Goal: Information Seeking & Learning: Learn about a topic

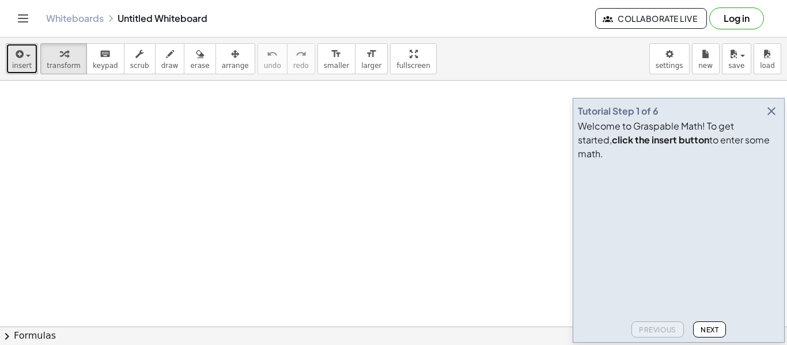
click at [29, 61] on button "insert" at bounding box center [22, 58] width 32 height 31
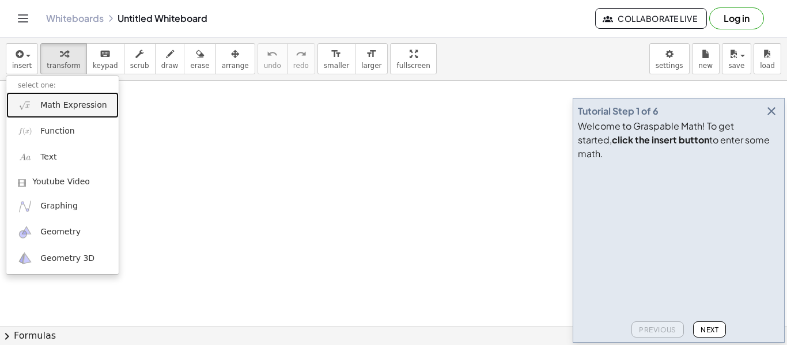
click at [37, 114] on link "Math Expression" at bounding box center [62, 105] width 112 height 26
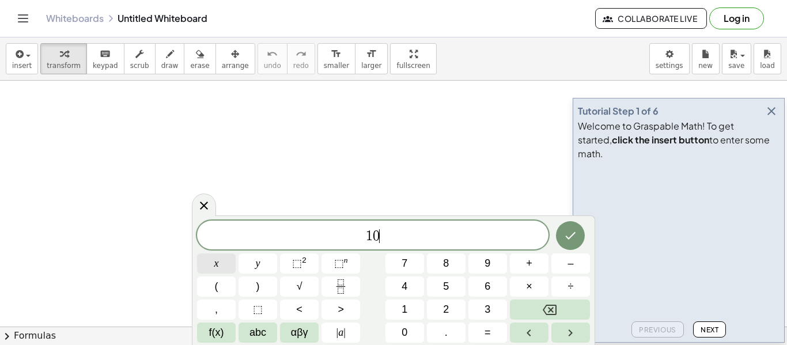
scroll to position [2, 0]
click at [520, 267] on button "+" at bounding box center [529, 264] width 39 height 20
click at [492, 329] on button "=" at bounding box center [488, 333] width 39 height 20
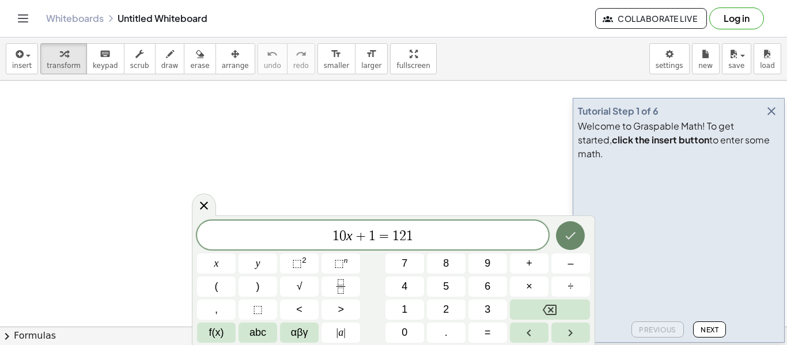
click at [573, 235] on icon "Done" at bounding box center [571, 235] width 10 height 7
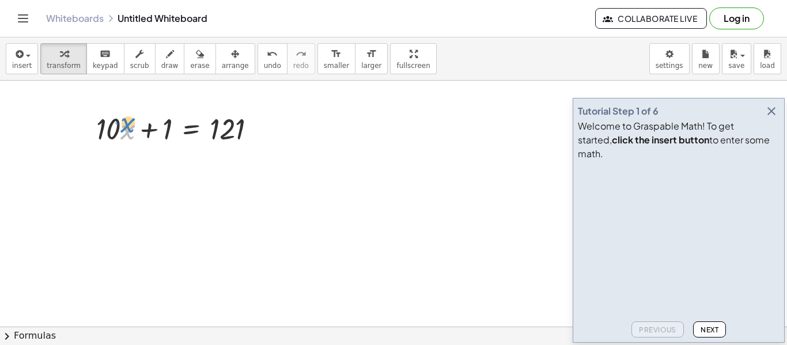
drag, startPoint x: 128, startPoint y: 131, endPoint x: 128, endPoint y: 125, distance: 6.3
click at [128, 125] on div at bounding box center [180, 127] width 181 height 39
drag, startPoint x: 107, startPoint y: 127, endPoint x: 170, endPoint y: 115, distance: 63.9
click at [170, 115] on div at bounding box center [180, 127] width 181 height 39
click at [258, 71] on button "undo undo" at bounding box center [273, 58] width 30 height 31
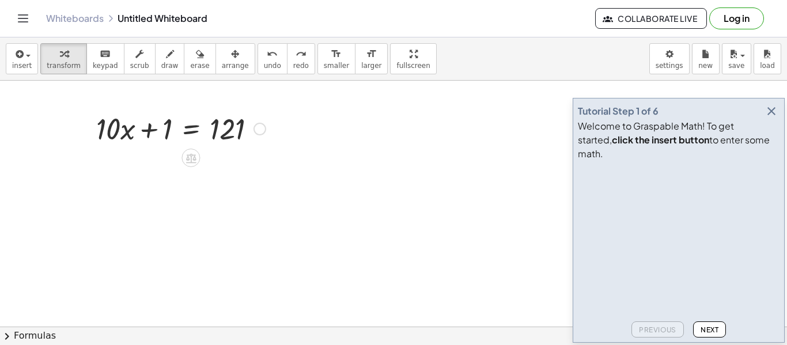
click at [125, 134] on div at bounding box center [180, 127] width 181 height 39
click at [122, 133] on div at bounding box center [180, 127] width 181 height 39
drag, startPoint x: 105, startPoint y: 126, endPoint x: 118, endPoint y: 118, distance: 15.5
click at [118, 118] on div at bounding box center [180, 127] width 181 height 39
drag, startPoint x: 228, startPoint y: 122, endPoint x: 161, endPoint y: 117, distance: 66.5
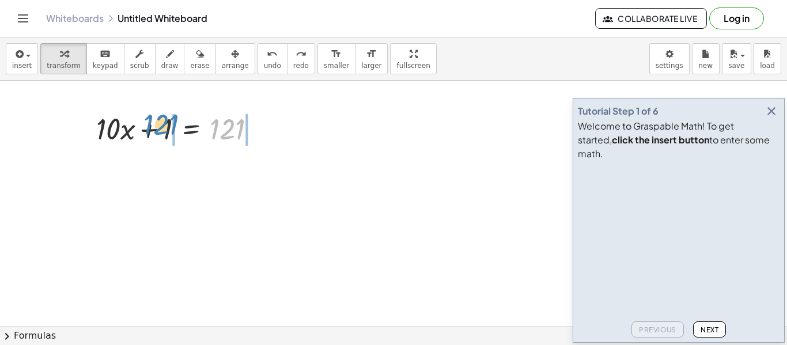
click at [161, 117] on div at bounding box center [180, 127] width 181 height 39
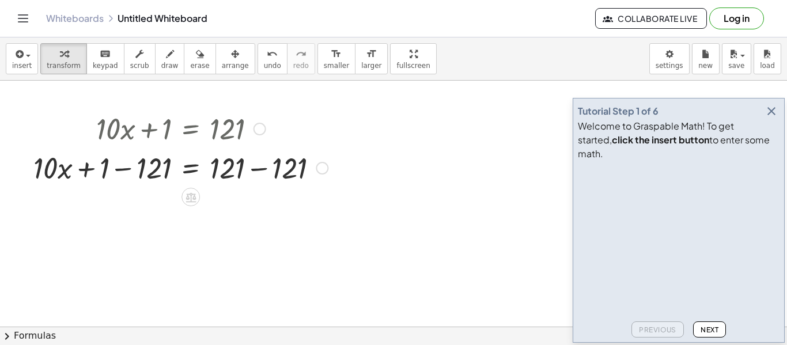
click at [259, 171] on div at bounding box center [181, 167] width 306 height 39
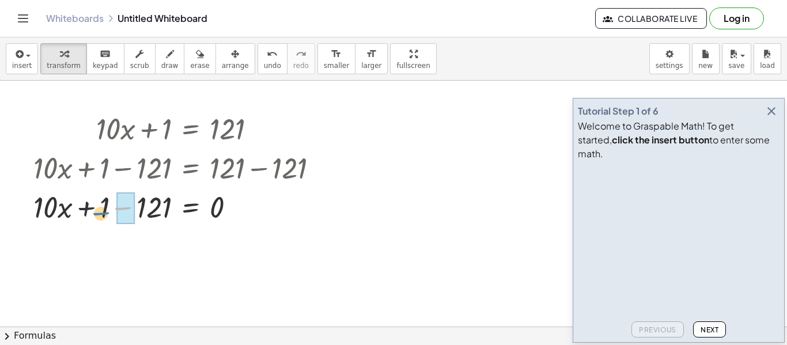
drag, startPoint x: 125, startPoint y: 208, endPoint x: 103, endPoint y: 212, distance: 22.9
click at [103, 212] on div at bounding box center [181, 206] width 306 height 39
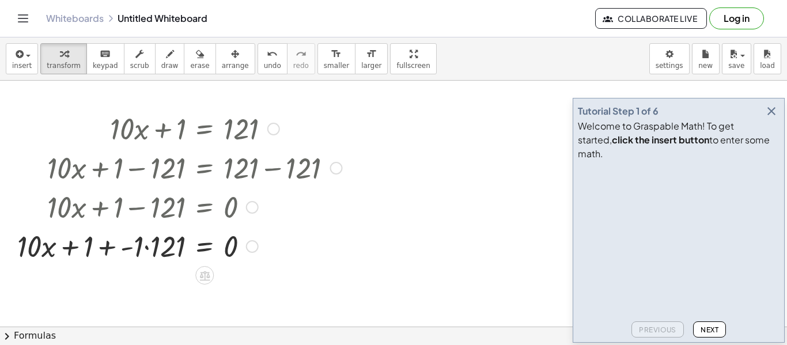
click at [138, 236] on div at bounding box center [180, 245] width 336 height 39
click at [171, 254] on div at bounding box center [187, 245] width 319 height 39
click at [171, 254] on div at bounding box center [180, 245] width 336 height 39
click at [154, 250] on div at bounding box center [180, 245] width 336 height 39
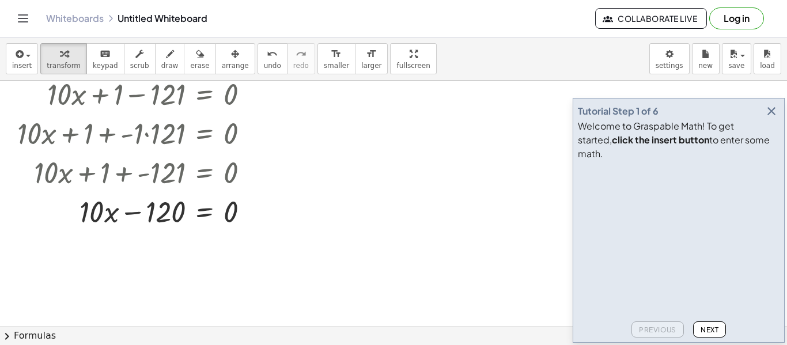
scroll to position [114, 0]
click at [132, 215] on div at bounding box center [180, 210] width 336 height 39
drag, startPoint x: 111, startPoint y: 216, endPoint x: 257, endPoint y: 212, distance: 145.9
click at [257, 212] on div at bounding box center [180, 210] width 336 height 39
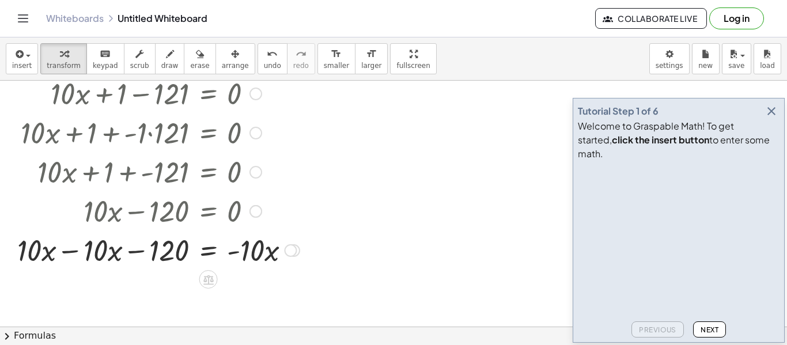
click at [238, 247] on div at bounding box center [182, 249] width 340 height 39
click at [63, 254] on div at bounding box center [182, 249] width 340 height 39
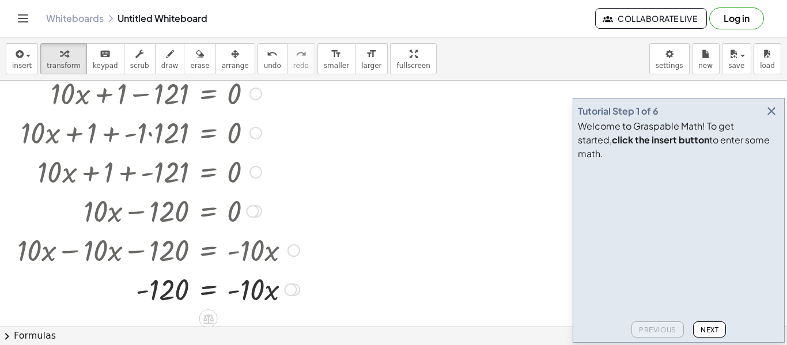
click at [147, 292] on div at bounding box center [182, 288] width 340 height 39
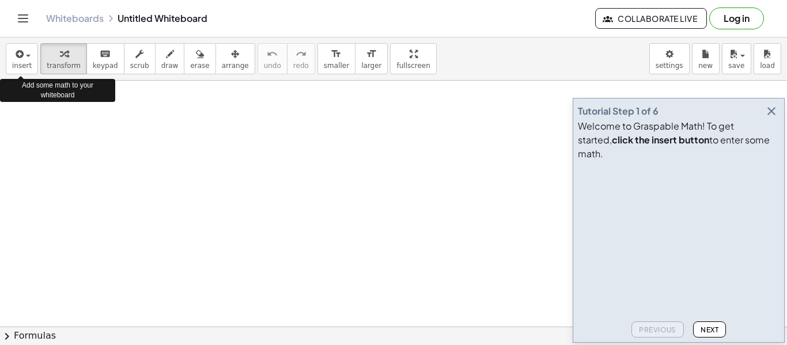
click at [18, 57] on icon "button" at bounding box center [18, 54] width 10 height 14
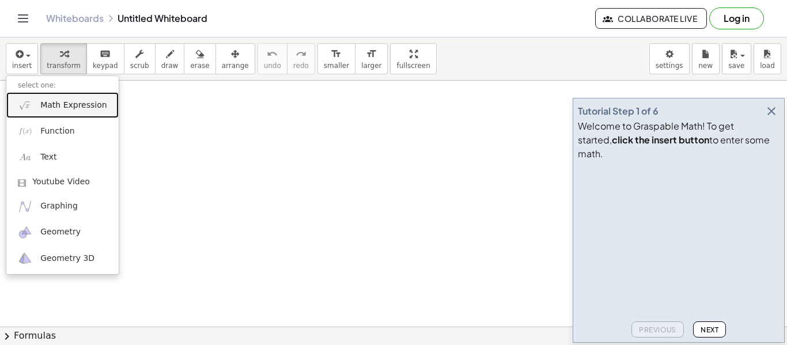
click at [70, 100] on span "Math Expression" at bounding box center [73, 106] width 66 height 12
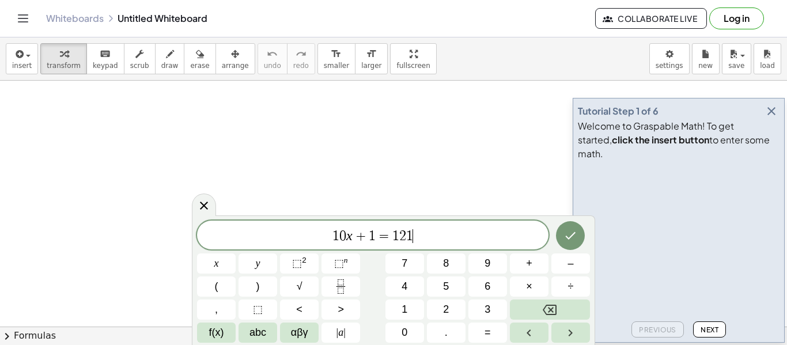
scroll to position [1, 0]
click at [583, 230] on button "Done" at bounding box center [570, 235] width 29 height 29
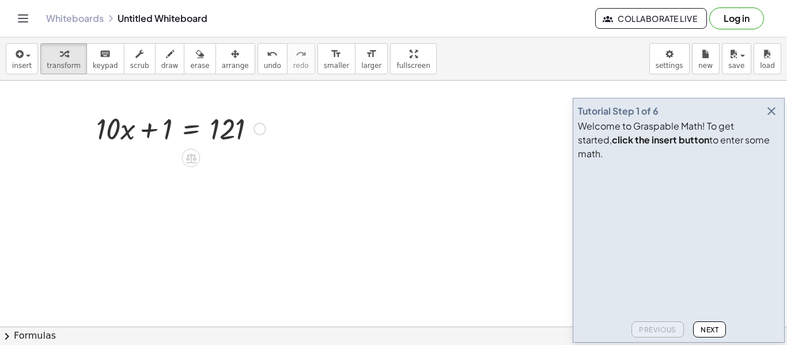
click at [161, 123] on div at bounding box center [180, 127] width 181 height 39
click at [165, 127] on div at bounding box center [180, 127] width 181 height 39
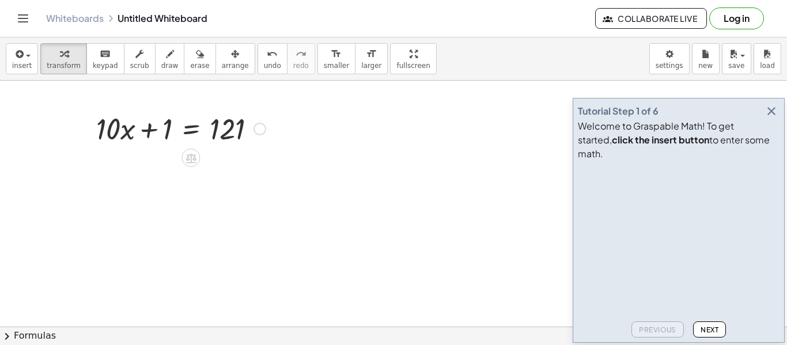
click at [165, 127] on div at bounding box center [180, 127] width 181 height 39
click at [150, 134] on div at bounding box center [180, 127] width 181 height 39
click at [127, 131] on div at bounding box center [180, 127] width 181 height 39
drag, startPoint x: 127, startPoint y: 131, endPoint x: 176, endPoint y: 148, distance: 51.6
click at [267, 51] on icon "undo" at bounding box center [272, 54] width 11 height 14
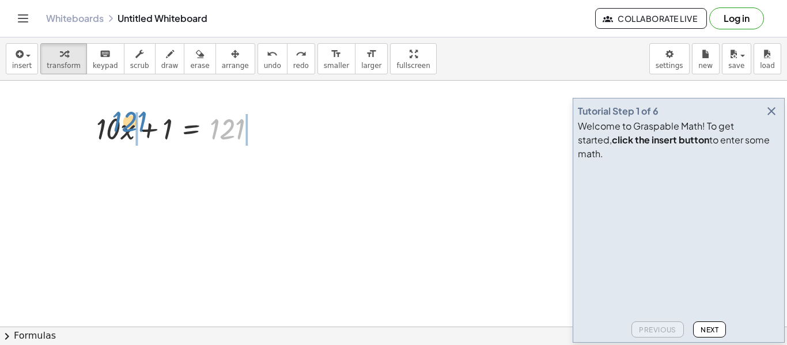
drag, startPoint x: 232, startPoint y: 137, endPoint x: 136, endPoint y: 131, distance: 96.4
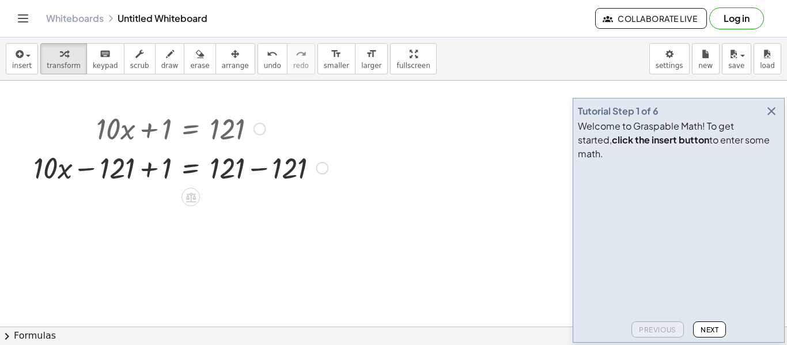
click at [94, 172] on div at bounding box center [181, 167] width 306 height 39
click at [144, 172] on div at bounding box center [181, 167] width 306 height 39
click at [144, 172] on div at bounding box center [197, 167] width 274 height 39
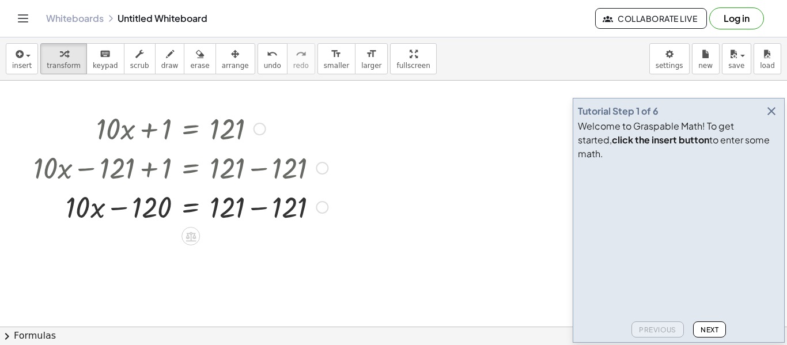
click at [256, 212] on div at bounding box center [181, 206] width 306 height 39
click at [133, 208] on div at bounding box center [181, 206] width 306 height 39
click at [123, 209] on div at bounding box center [181, 206] width 306 height 39
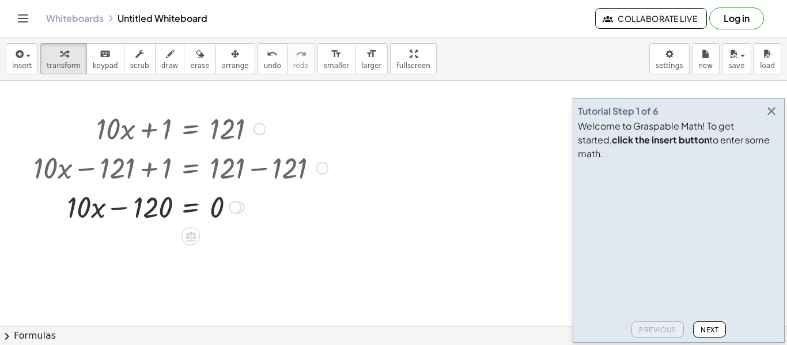
click at [123, 209] on div at bounding box center [181, 206] width 306 height 39
drag, startPoint x: 93, startPoint y: 204, endPoint x: 156, endPoint y: 198, distance: 63.7
click at [156, 198] on div at bounding box center [181, 206] width 306 height 39
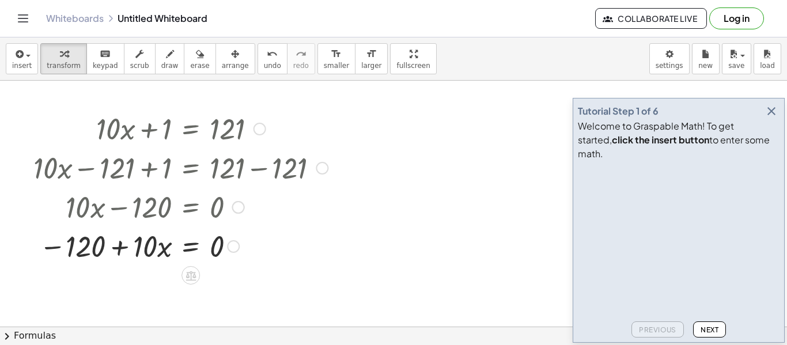
click at [117, 247] on div at bounding box center [181, 245] width 306 height 39
drag, startPoint x: 159, startPoint y: 249, endPoint x: 155, endPoint y: 254, distance: 6.1
click at [155, 254] on div at bounding box center [181, 245] width 306 height 39
click at [264, 63] on span "undo" at bounding box center [272, 66] width 17 height 8
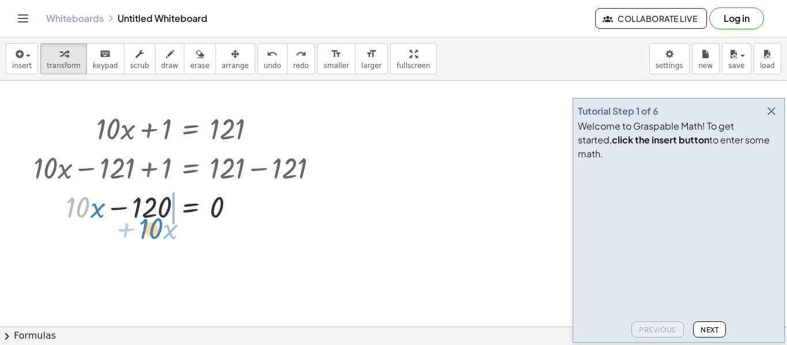
drag, startPoint x: 80, startPoint y: 209, endPoint x: 153, endPoint y: 229, distance: 75.9
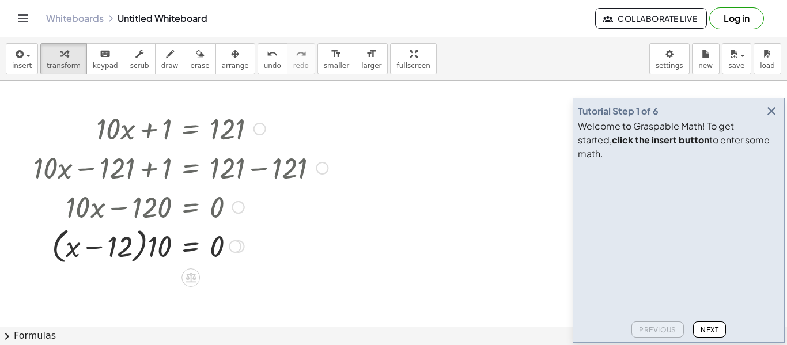
click at [93, 248] on div at bounding box center [181, 246] width 306 height 44
click at [171, 257] on div at bounding box center [181, 246] width 306 height 44
click at [168, 255] on div at bounding box center [181, 245] width 306 height 39
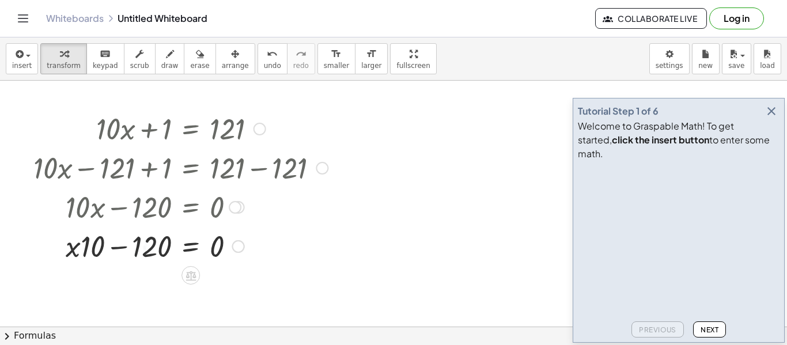
click at [191, 129] on div "+ · 10 · x + 1 = 121 + · 10 · x − 121 + 1 = + 121 − 121 + · 10 · x − 120 = + 12…" at bounding box center [191, 129] width 0 height 0
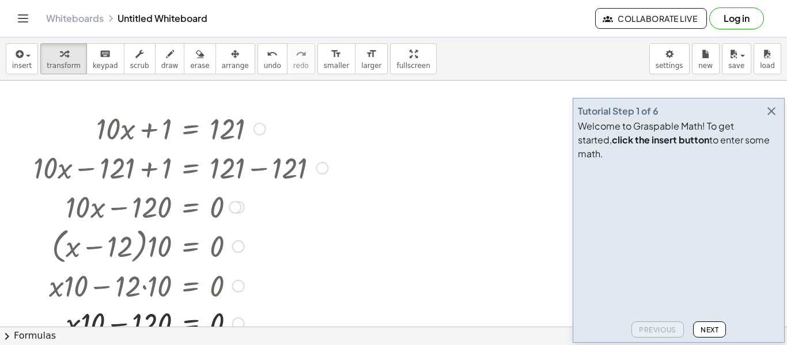
click at [130, 250] on div at bounding box center [183, 246] width 304 height 44
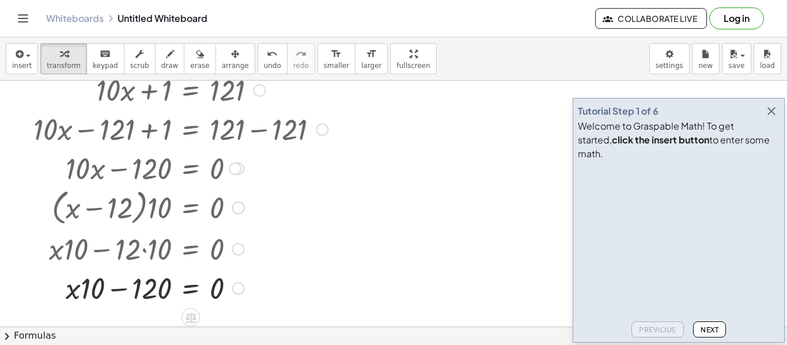
scroll to position [40, 0]
click at [126, 287] on div at bounding box center [181, 286] width 306 height 39
click at [119, 296] on div at bounding box center [181, 286] width 306 height 39
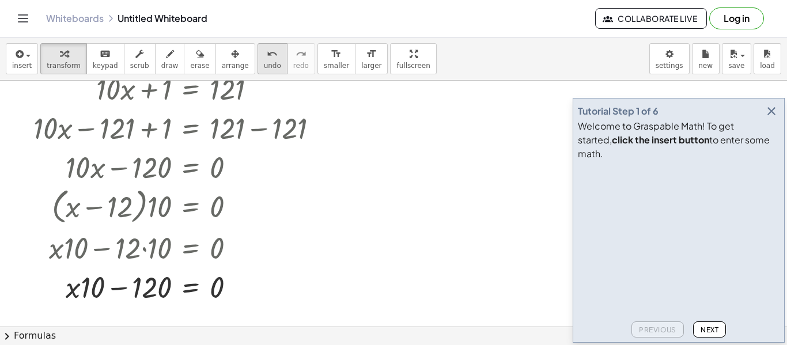
click at [264, 68] on span "undo" at bounding box center [272, 66] width 17 height 8
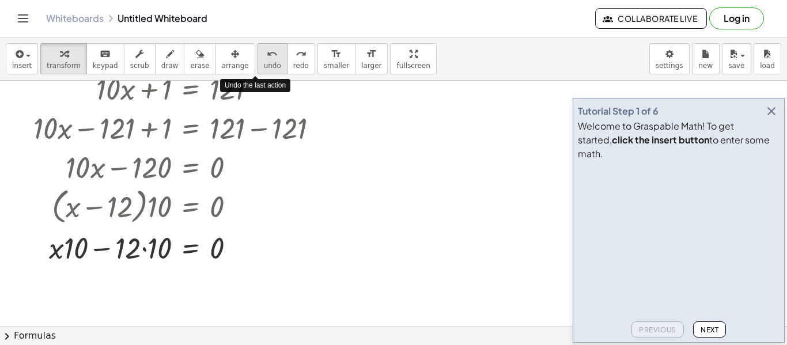
click at [264, 67] on span "undo" at bounding box center [272, 66] width 17 height 8
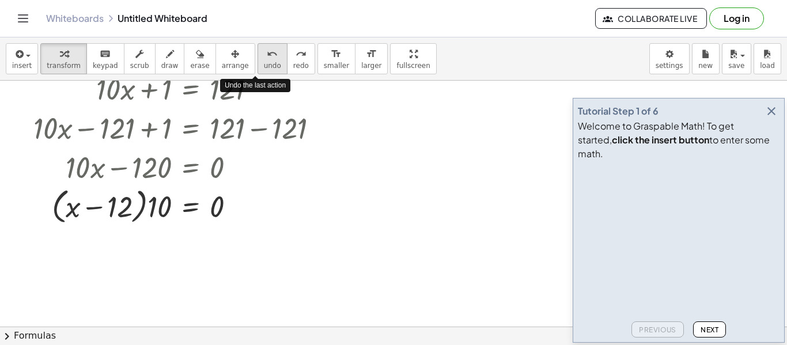
click at [264, 69] on span "undo" at bounding box center [272, 66] width 17 height 8
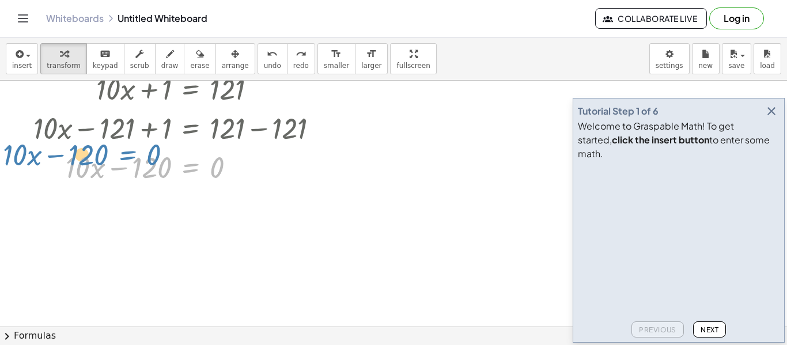
drag, startPoint x: 209, startPoint y: 168, endPoint x: 158, endPoint y: 156, distance: 52.0
click at [158, 156] on div at bounding box center [188, 166] width 289 height 39
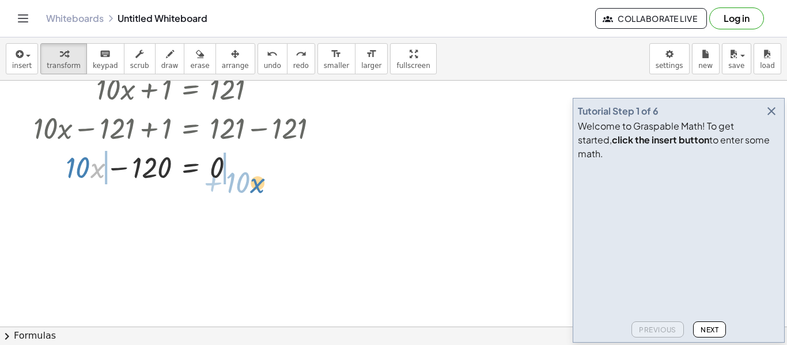
drag, startPoint x: 100, startPoint y: 171, endPoint x: 261, endPoint y: 186, distance: 160.9
click at [261, 186] on div at bounding box center [188, 166] width 289 height 39
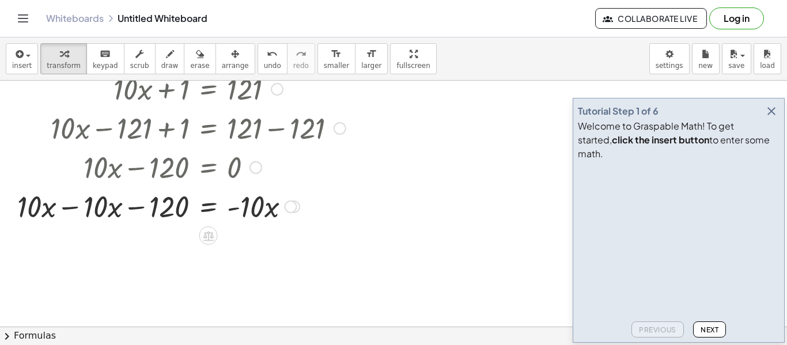
click at [148, 209] on div at bounding box center [182, 205] width 340 height 39
click at [143, 209] on div at bounding box center [182, 205] width 340 height 39
click at [73, 212] on div at bounding box center [182, 205] width 340 height 39
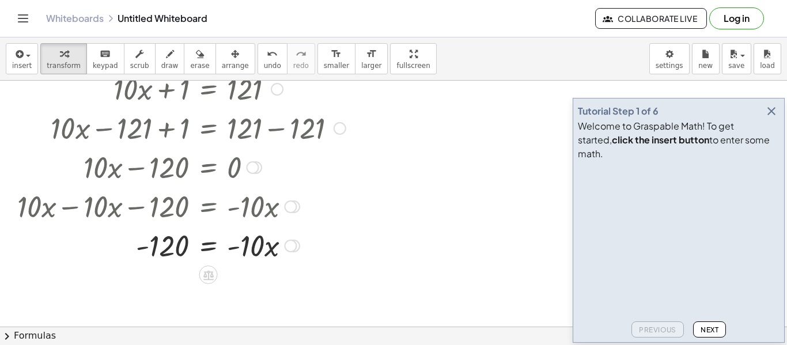
click at [240, 245] on div at bounding box center [182, 244] width 340 height 39
click at [236, 255] on div at bounding box center [182, 244] width 340 height 39
click at [238, 250] on div at bounding box center [182, 244] width 340 height 39
click at [280, 253] on div at bounding box center [182, 244] width 340 height 39
drag, startPoint x: 256, startPoint y: 247, endPoint x: 179, endPoint y: 250, distance: 77.3
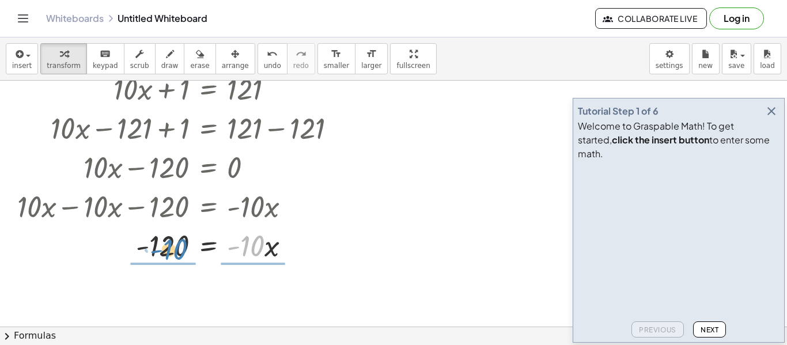
click at [179, 250] on div at bounding box center [182, 244] width 340 height 39
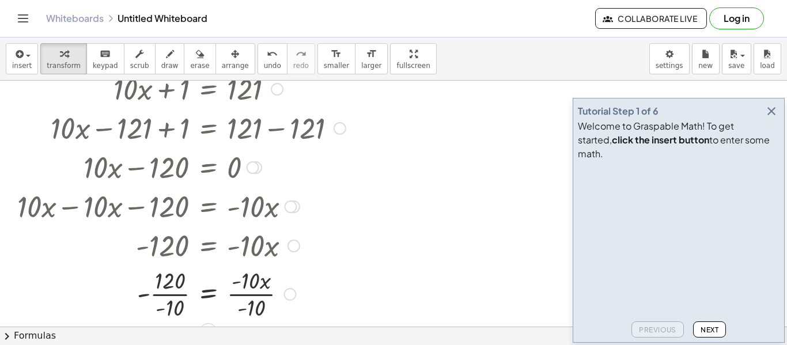
click at [176, 292] on div at bounding box center [182, 294] width 340 height 58
click at [255, 291] on div at bounding box center [182, 294] width 340 height 58
click at [172, 301] on div at bounding box center [182, 293] width 340 height 38
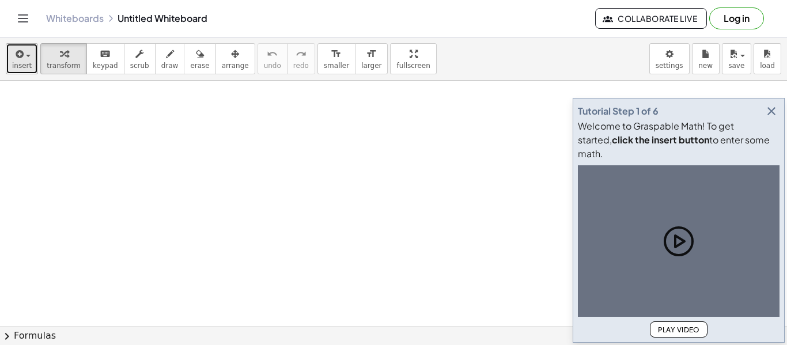
click at [28, 74] on button "insert" at bounding box center [22, 58] width 32 height 31
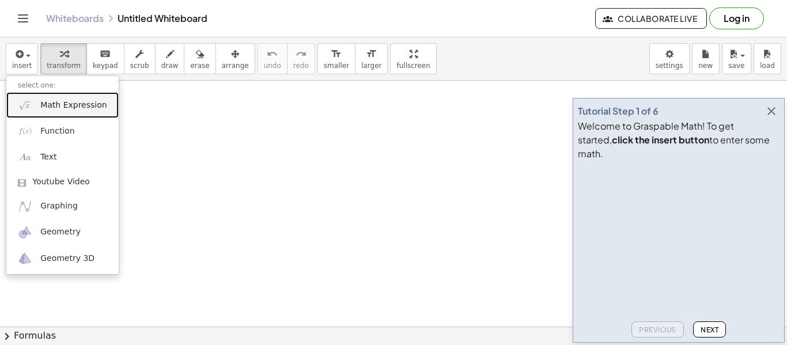
click at [74, 111] on link "Math Expression" at bounding box center [62, 105] width 112 height 26
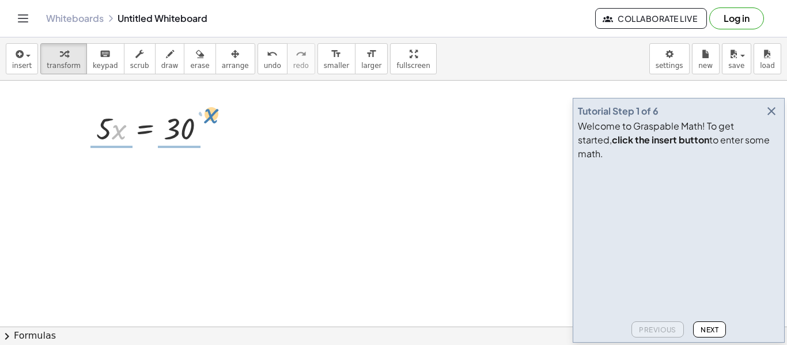
drag, startPoint x: 124, startPoint y: 133, endPoint x: 216, endPoint y: 117, distance: 93.0
click at [216, 117] on div at bounding box center [155, 127] width 130 height 39
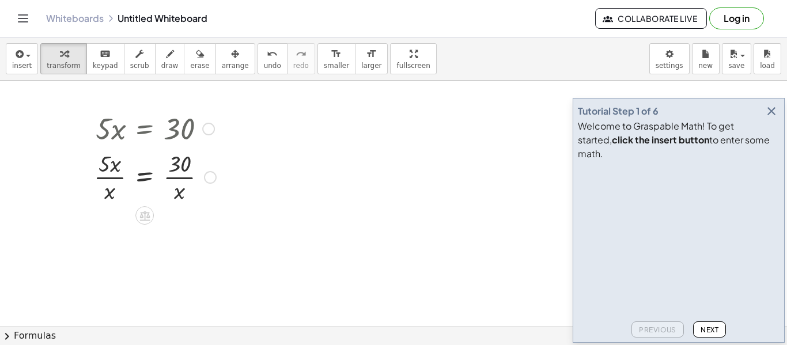
click at [116, 184] on div at bounding box center [155, 177] width 134 height 58
click at [184, 176] on div at bounding box center [155, 177] width 134 height 58
click at [175, 178] on div at bounding box center [155, 177] width 134 height 58
click at [267, 56] on icon "undo" at bounding box center [272, 54] width 11 height 14
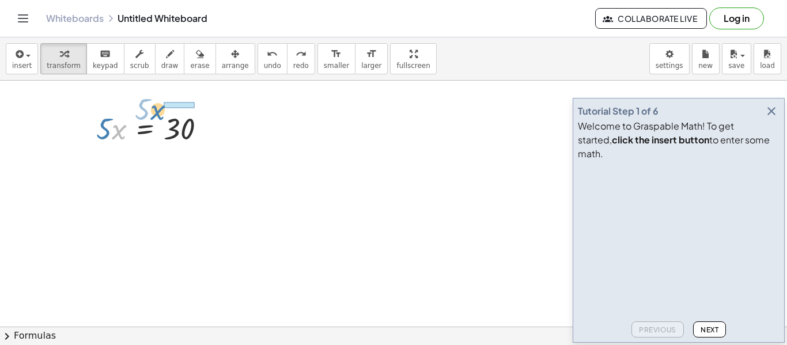
drag, startPoint x: 124, startPoint y: 131, endPoint x: 163, endPoint y: 111, distance: 43.3
click at [163, 111] on div at bounding box center [155, 127] width 130 height 39
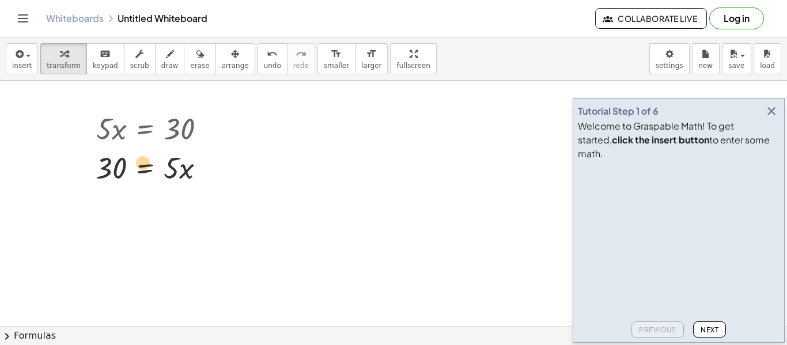
drag, startPoint x: 111, startPoint y: 173, endPoint x: 123, endPoint y: 167, distance: 13.7
click at [123, 167] on div at bounding box center [155, 167] width 131 height 39
click at [258, 60] on button "undo undo" at bounding box center [273, 58] width 30 height 31
click at [120, 135] on div at bounding box center [155, 127] width 130 height 39
click at [129, 115] on div at bounding box center [155, 127] width 130 height 39
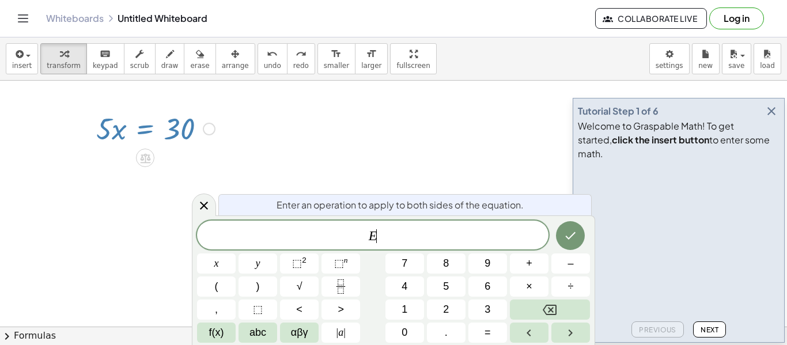
scroll to position [5, 0]
click at [129, 123] on div at bounding box center [155, 127] width 130 height 39
click at [206, 195] on div at bounding box center [204, 205] width 24 height 22
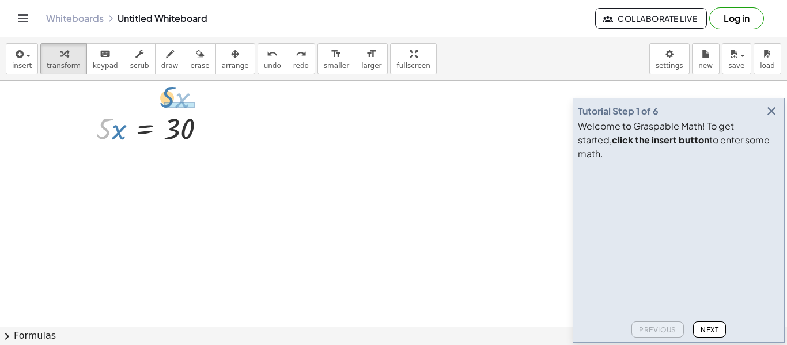
drag, startPoint x: 100, startPoint y: 124, endPoint x: 164, endPoint y: 92, distance: 70.9
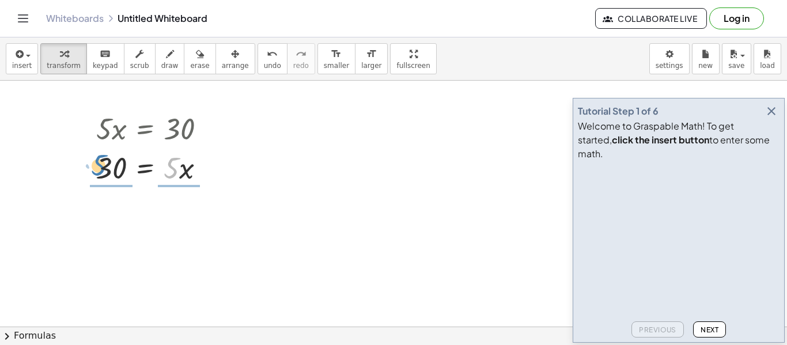
drag, startPoint x: 170, startPoint y: 164, endPoint x: 98, endPoint y: 161, distance: 72.1
click at [98, 161] on div at bounding box center [155, 167] width 131 height 39
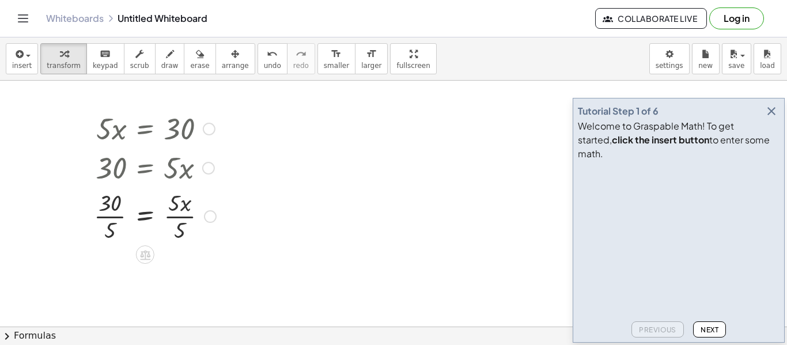
click at [179, 215] on div at bounding box center [155, 216] width 134 height 58
click at [111, 276] on div at bounding box center [155, 273] width 134 height 58
click at [110, 271] on div at bounding box center [155, 273] width 134 height 38
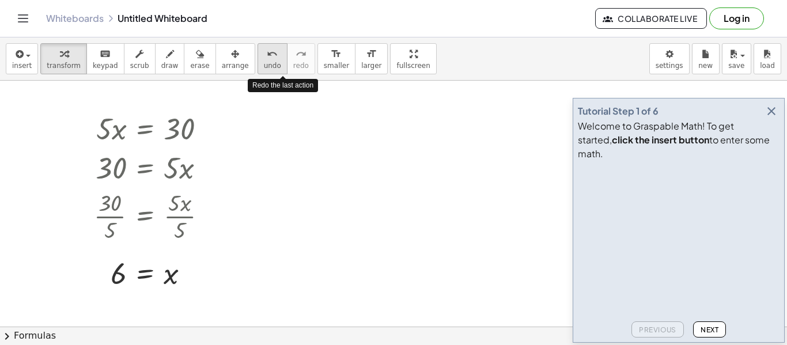
click at [265, 63] on button "undo undo" at bounding box center [273, 58] width 30 height 31
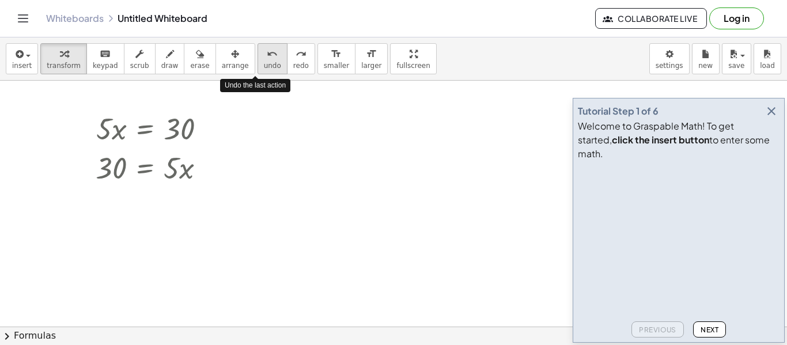
click at [265, 63] on button "undo undo" at bounding box center [273, 58] width 30 height 31
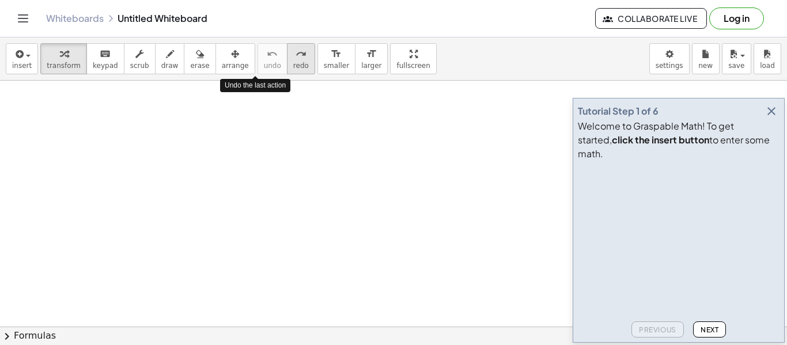
click at [287, 69] on button "redo redo" at bounding box center [301, 58] width 28 height 31
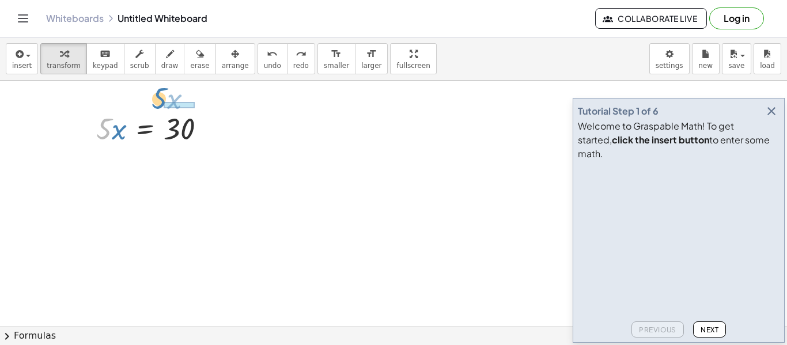
drag, startPoint x: 104, startPoint y: 133, endPoint x: 161, endPoint y: 102, distance: 64.2
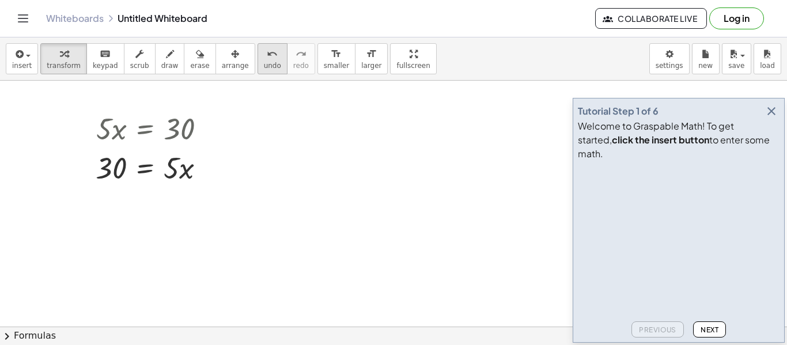
click at [264, 63] on span "undo" at bounding box center [272, 66] width 17 height 8
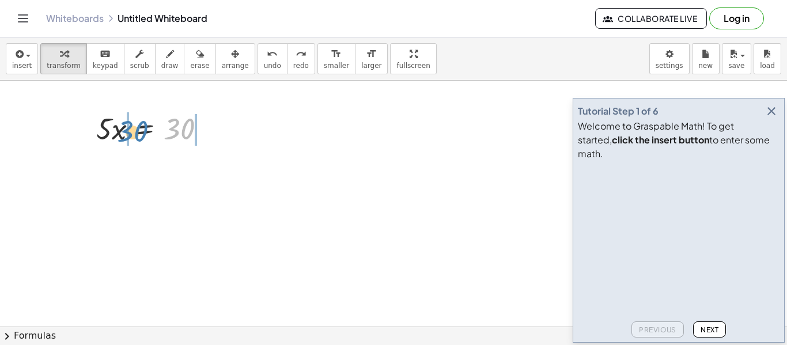
drag, startPoint x: 177, startPoint y: 127, endPoint x: 127, endPoint y: 130, distance: 49.6
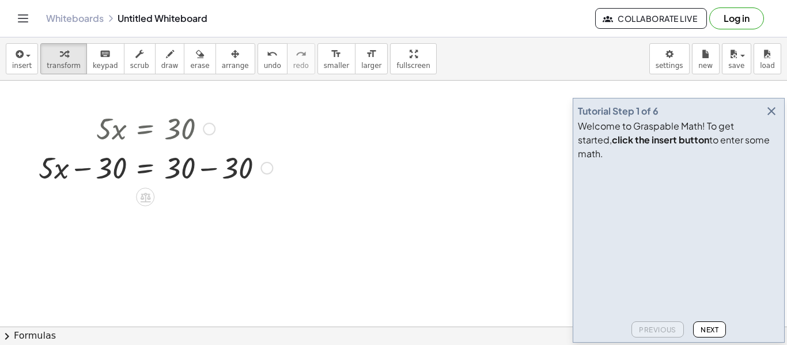
click at [203, 166] on div at bounding box center [156, 167] width 246 height 39
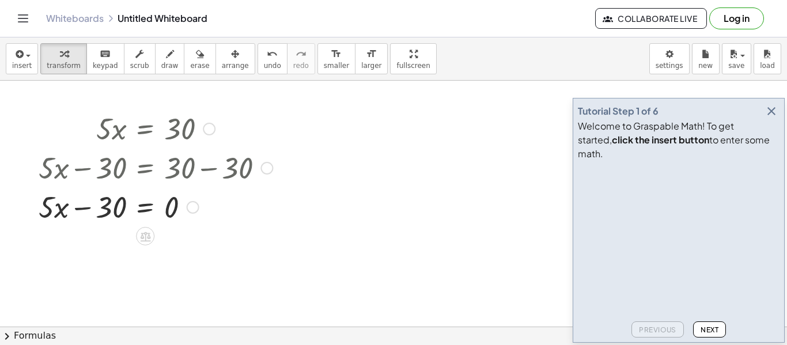
click at [83, 206] on div at bounding box center [156, 206] width 246 height 39
drag, startPoint x: 48, startPoint y: 212, endPoint x: 54, endPoint y: 209, distance: 6.4
click at [54, 209] on div at bounding box center [156, 206] width 246 height 39
drag, startPoint x: 58, startPoint y: 210, endPoint x: 175, endPoint y: 190, distance: 118.7
click at [175, 190] on div at bounding box center [156, 206] width 246 height 39
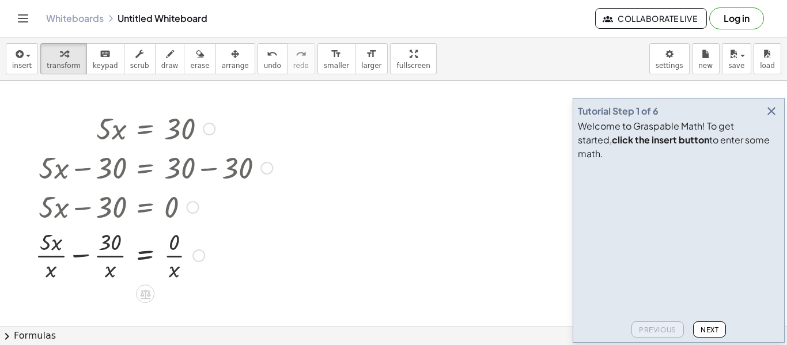
click at [85, 258] on div at bounding box center [153, 255] width 249 height 58
click at [167, 261] on div at bounding box center [156, 255] width 246 height 58
click at [92, 245] on div at bounding box center [156, 255] width 246 height 58
drag, startPoint x: 72, startPoint y: 243, endPoint x: 91, endPoint y: 274, distance: 36.0
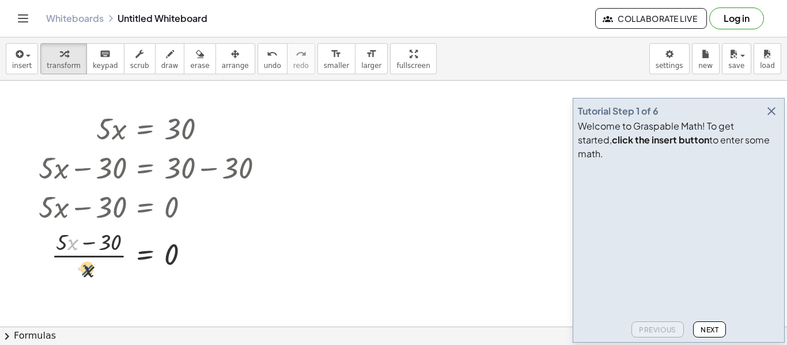
click at [91, 274] on div at bounding box center [156, 255] width 246 height 58
drag, startPoint x: 71, startPoint y: 244, endPoint x: 99, endPoint y: 289, distance: 52.8
click at [72, 236] on div at bounding box center [156, 255] width 246 height 58
click at [85, 240] on div at bounding box center [156, 255] width 246 height 58
click at [84, 240] on div at bounding box center [156, 255] width 246 height 58
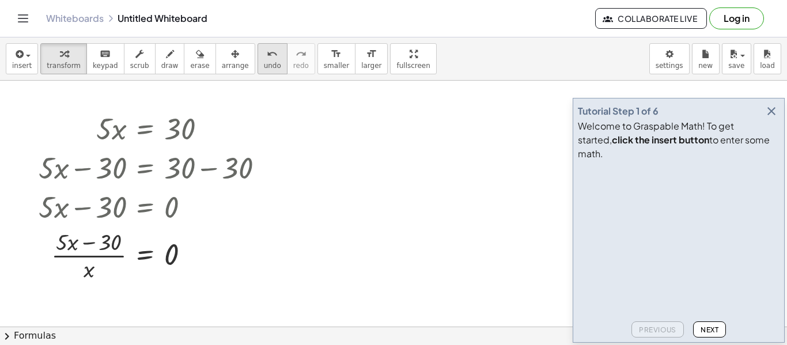
click at [264, 65] on span "undo" at bounding box center [272, 66] width 17 height 8
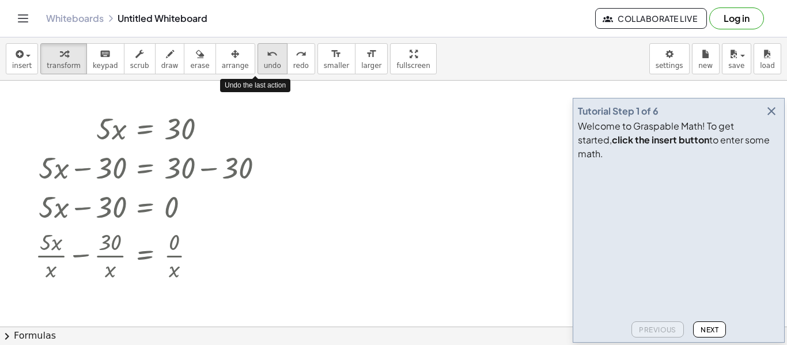
click at [264, 65] on span "undo" at bounding box center [272, 66] width 17 height 8
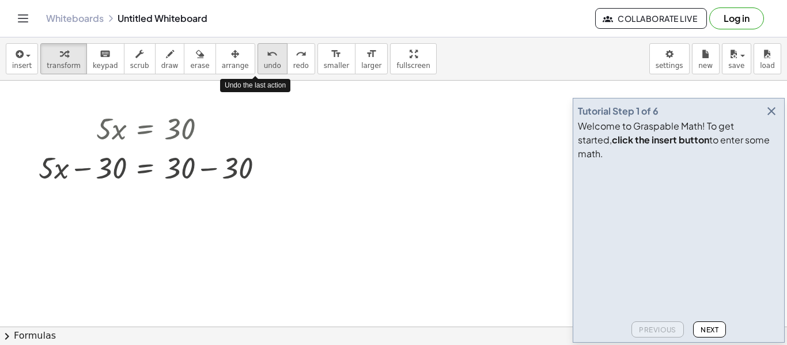
click at [264, 65] on span "undo" at bounding box center [272, 66] width 17 height 8
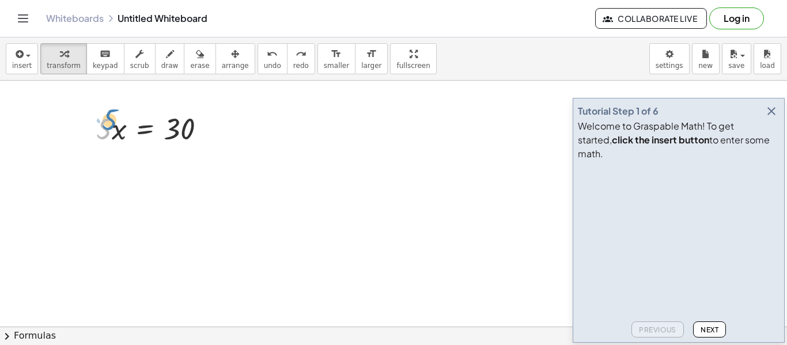
drag, startPoint x: 105, startPoint y: 127, endPoint x: 111, endPoint y: 118, distance: 10.6
click at [111, 118] on div at bounding box center [155, 127] width 130 height 39
drag, startPoint x: 115, startPoint y: 122, endPoint x: 85, endPoint y: 127, distance: 29.9
click at [85, 127] on div "· x · 5 · x = 30" at bounding box center [151, 127] width 145 height 45
click at [115, 131] on div at bounding box center [155, 127] width 130 height 39
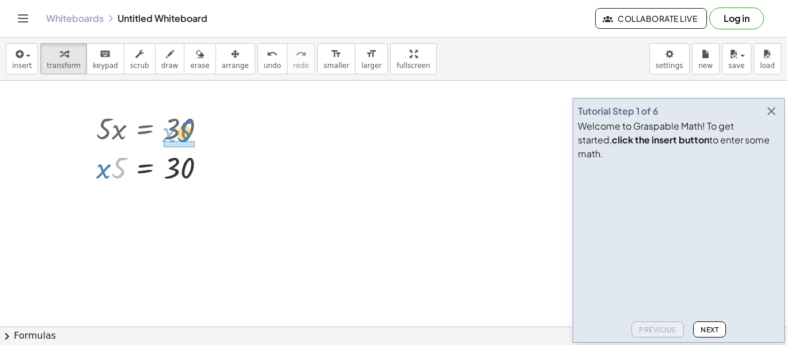
drag, startPoint x: 120, startPoint y: 167, endPoint x: 186, endPoint y: 131, distance: 74.8
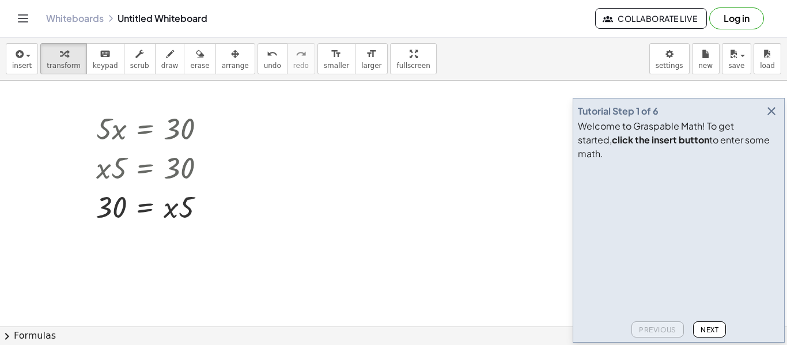
click at [250, 76] on div "insert select one: Math Expression Function Text Youtube Video Graphing Geometr…" at bounding box center [393, 58] width 787 height 43
click at [265, 52] on button "undo undo" at bounding box center [273, 58] width 30 height 31
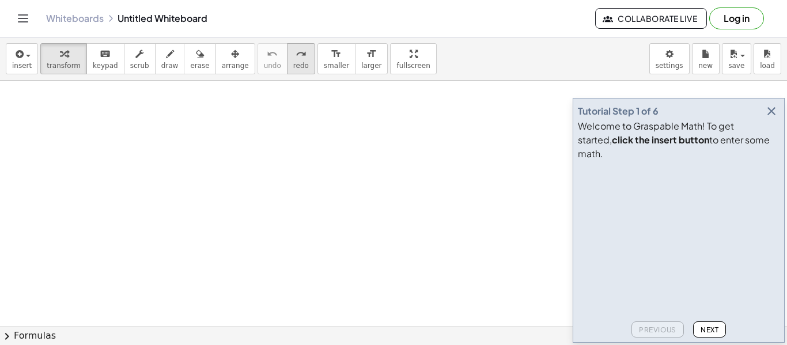
click at [296, 56] on icon "redo" at bounding box center [301, 54] width 11 height 14
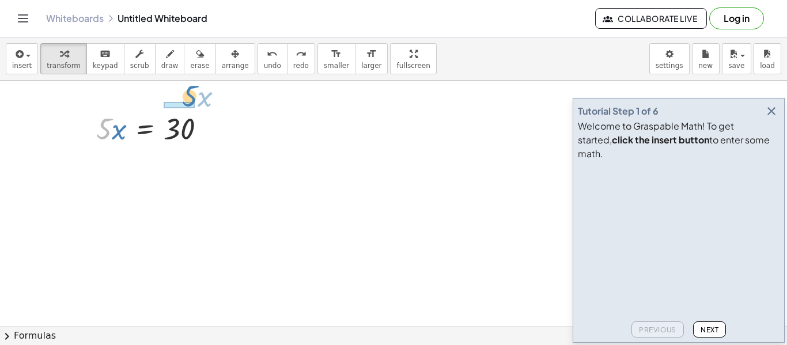
drag, startPoint x: 108, startPoint y: 133, endPoint x: 194, endPoint y: 100, distance: 91.2
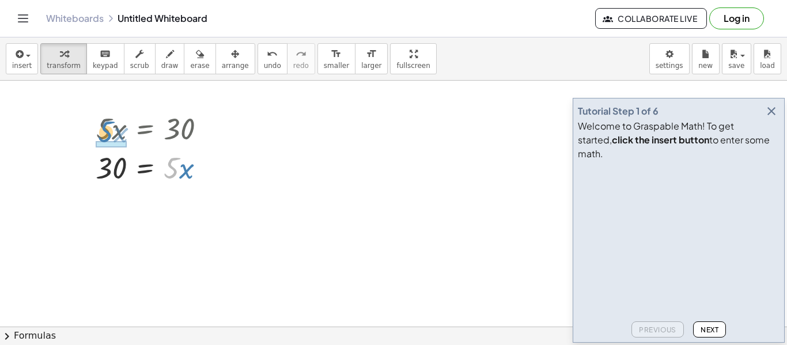
drag, startPoint x: 167, startPoint y: 172, endPoint x: 101, endPoint y: 139, distance: 73.2
click at [264, 65] on span "undo" at bounding box center [272, 66] width 17 height 8
drag, startPoint x: 186, startPoint y: 168, endPoint x: 130, endPoint y: 191, distance: 60.5
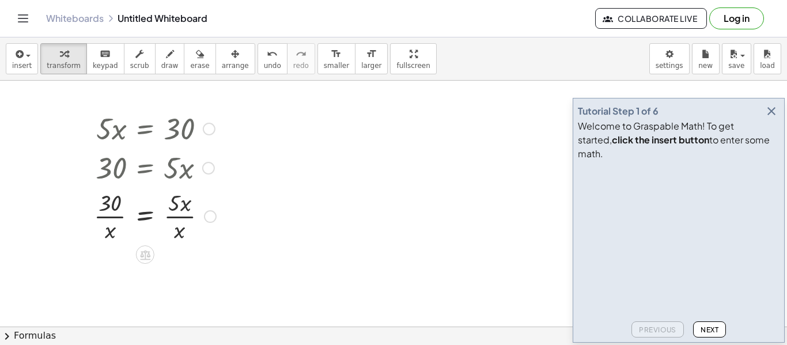
click at [180, 214] on div at bounding box center [155, 216] width 134 height 58
click at [182, 217] on div at bounding box center [155, 216] width 134 height 58
click at [108, 218] on div at bounding box center [155, 216] width 134 height 58
click at [108, 217] on div at bounding box center [155, 216] width 134 height 58
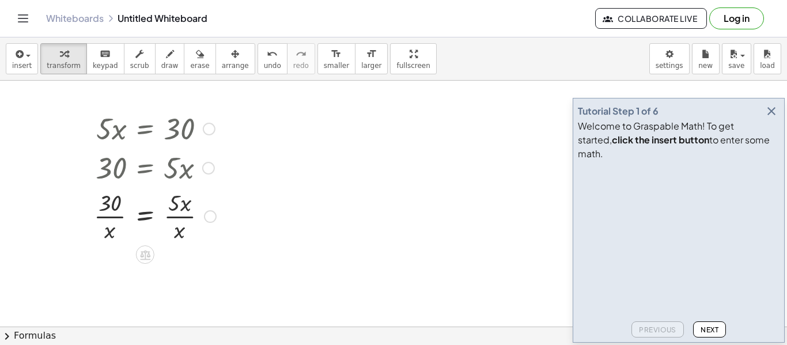
click at [108, 217] on div at bounding box center [155, 216] width 134 height 58
click at [167, 216] on div at bounding box center [155, 216] width 134 height 58
drag, startPoint x: 188, startPoint y: 207, endPoint x: 186, endPoint y: 242, distance: 35.2
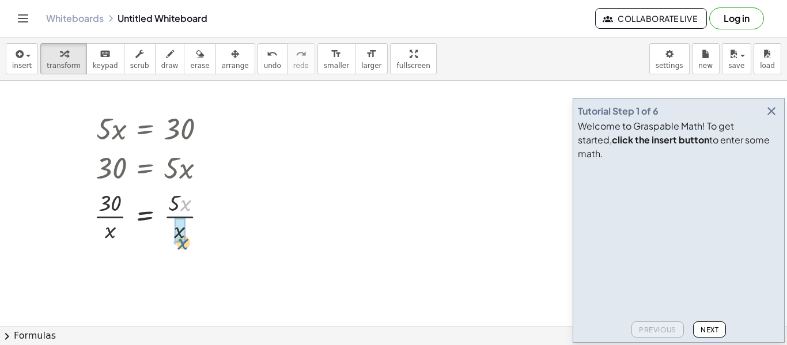
click at [186, 242] on div at bounding box center [155, 216] width 134 height 58
click at [118, 278] on div at bounding box center [155, 273] width 134 height 58
click at [118, 277] on div at bounding box center [155, 273] width 134 height 58
drag, startPoint x: 110, startPoint y: 261, endPoint x: 113, endPoint y: 300, distance: 38.8
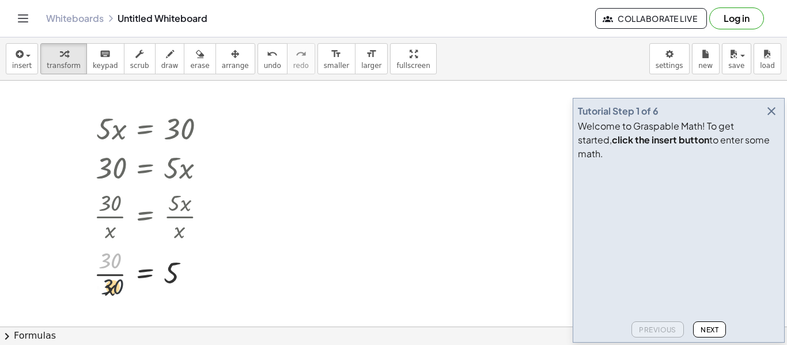
click at [113, 300] on div at bounding box center [155, 273] width 134 height 58
click at [114, 269] on div at bounding box center [155, 273] width 134 height 58
drag, startPoint x: 108, startPoint y: 265, endPoint x: 186, endPoint y: 273, distance: 78.2
click at [186, 273] on div at bounding box center [155, 273] width 134 height 58
click at [202, 276] on div at bounding box center [147, 273] width 196 height 58
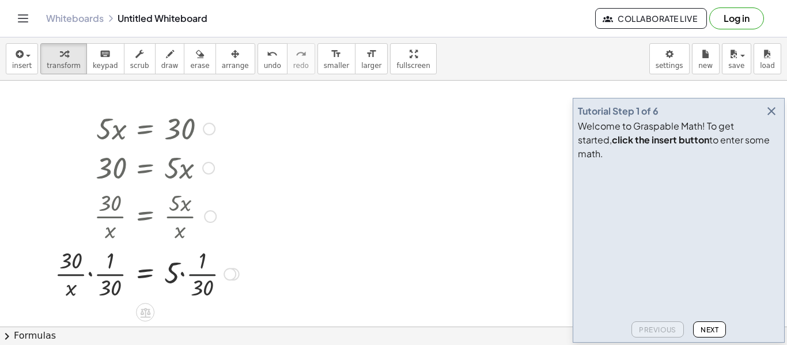
click at [202, 276] on div at bounding box center [147, 273] width 196 height 58
click at [202, 276] on div at bounding box center [170, 273] width 242 height 58
click at [202, 276] on div at bounding box center [154, 273] width 211 height 58
click at [200, 276] on div at bounding box center [154, 273] width 211 height 58
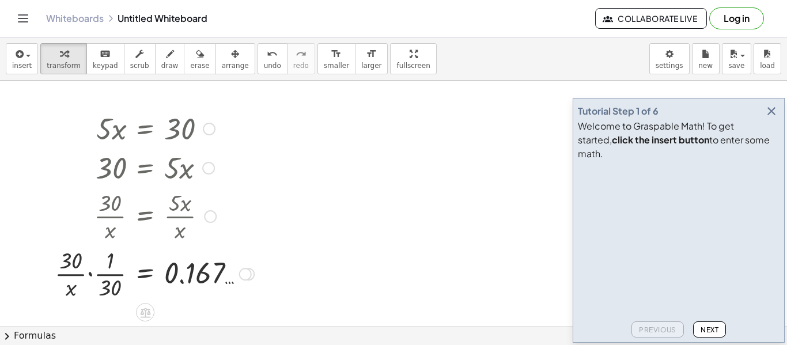
click at [115, 273] on div at bounding box center [154, 273] width 211 height 58
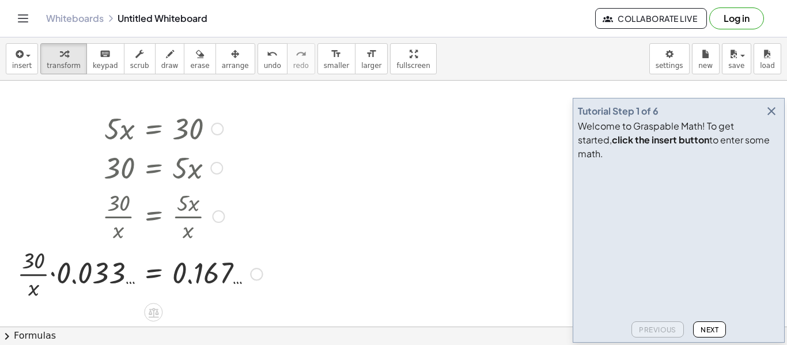
click at [27, 280] on div at bounding box center [140, 273] width 257 height 58
click at [40, 277] on div at bounding box center [140, 273] width 257 height 58
drag, startPoint x: 35, startPoint y: 255, endPoint x: 104, endPoint y: 267, distance: 70.2
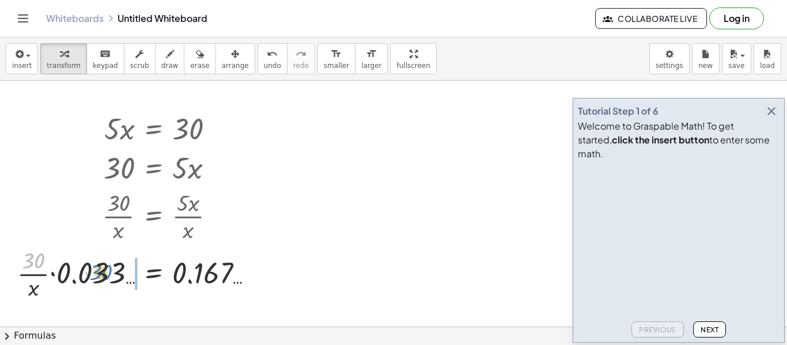
click at [104, 267] on div at bounding box center [140, 273] width 257 height 58
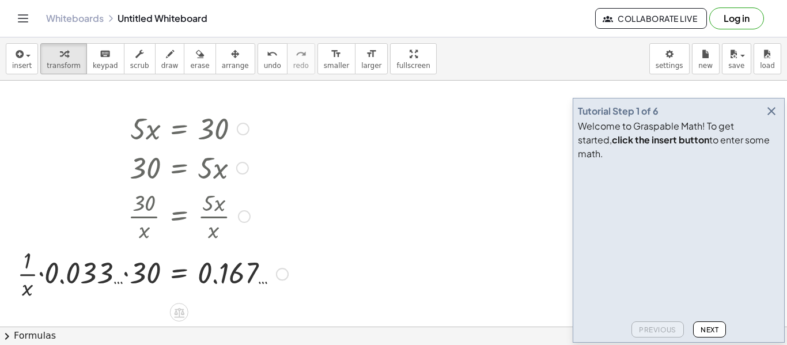
click at [136, 274] on div at bounding box center [153, 273] width 282 height 58
click at [136, 274] on div at bounding box center [206, 273] width 176 height 58
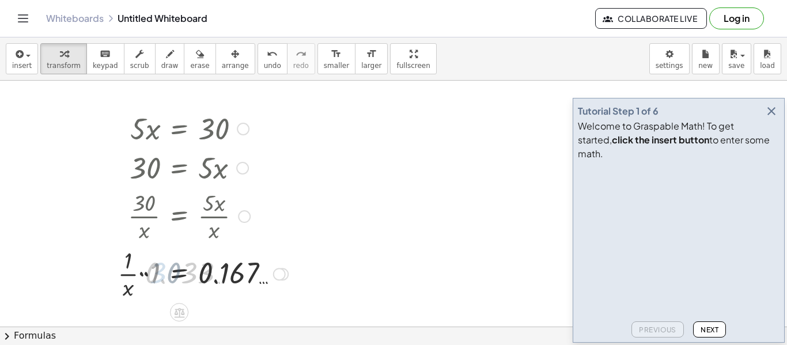
click at [136, 274] on div at bounding box center [206, 273] width 176 height 58
click at [206, 279] on div at bounding box center [206, 273] width 176 height 58
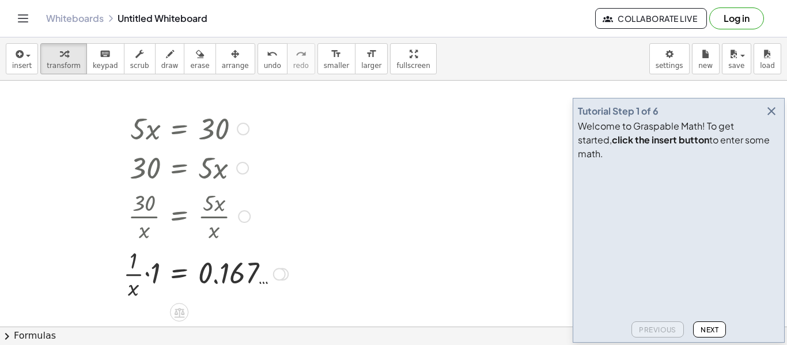
click at [206, 279] on div at bounding box center [206, 273] width 176 height 58
click at [221, 277] on div at bounding box center [206, 273] width 176 height 58
drag, startPoint x: 154, startPoint y: 268, endPoint x: 234, endPoint y: 278, distance: 80.1
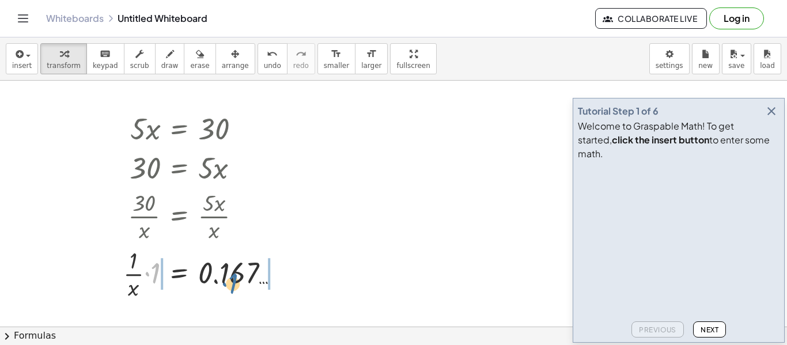
click at [234, 278] on div at bounding box center [206, 273] width 176 height 58
click at [251, 278] on div at bounding box center [214, 273] width 193 height 58
click at [262, 276] on div at bounding box center [214, 273] width 193 height 58
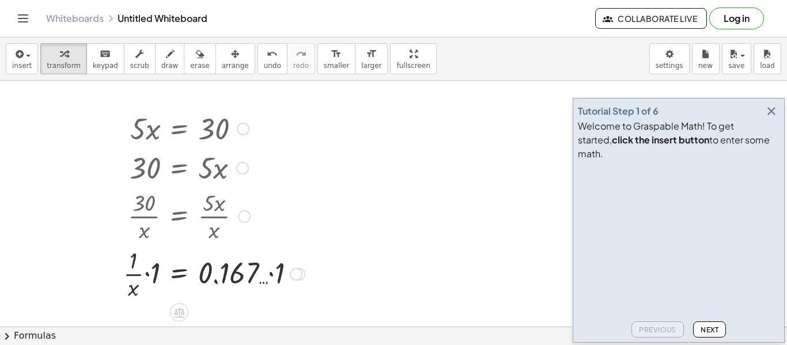
click at [262, 276] on div at bounding box center [214, 273] width 193 height 58
click at [137, 277] on div at bounding box center [214, 273] width 193 height 58
click at [264, 62] on span "undo" at bounding box center [272, 66] width 17 height 8
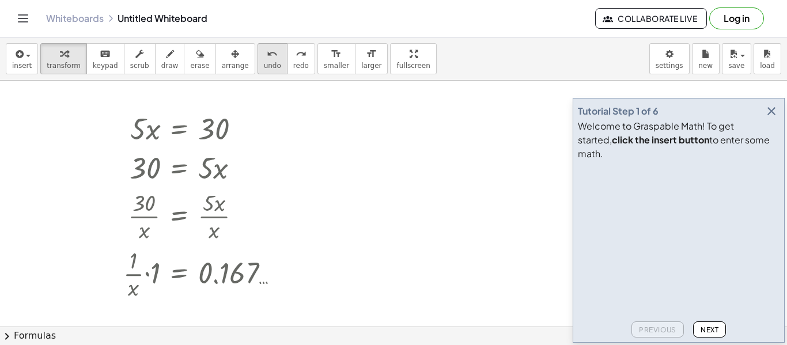
click at [264, 62] on span "undo" at bounding box center [272, 66] width 17 height 8
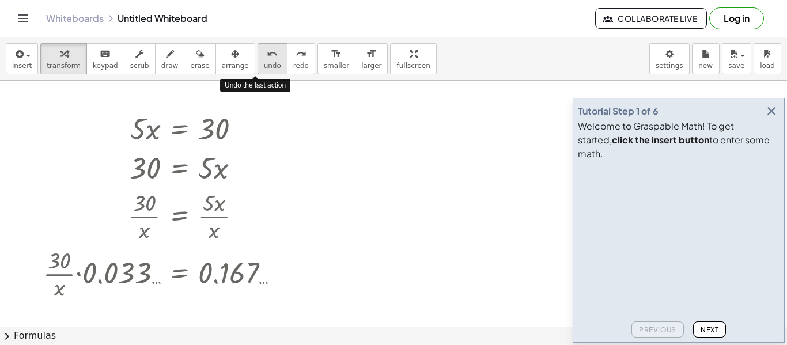
click at [264, 62] on span "undo" at bounding box center [272, 66] width 17 height 8
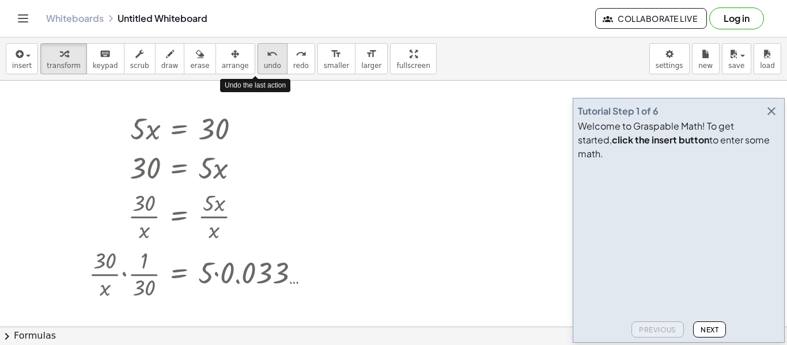
click at [264, 62] on span "undo" at bounding box center [272, 66] width 17 height 8
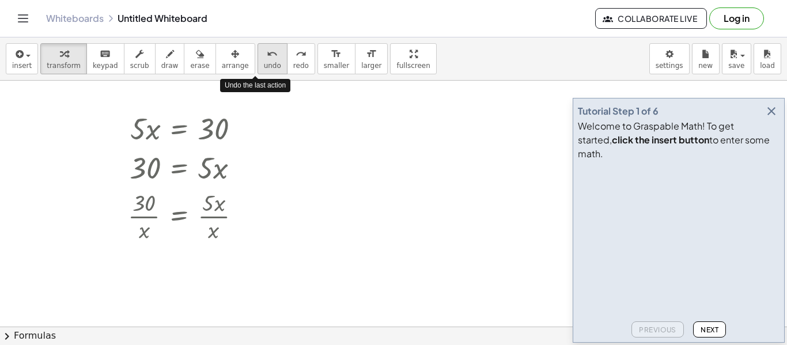
click at [264, 62] on span "undo" at bounding box center [272, 66] width 17 height 8
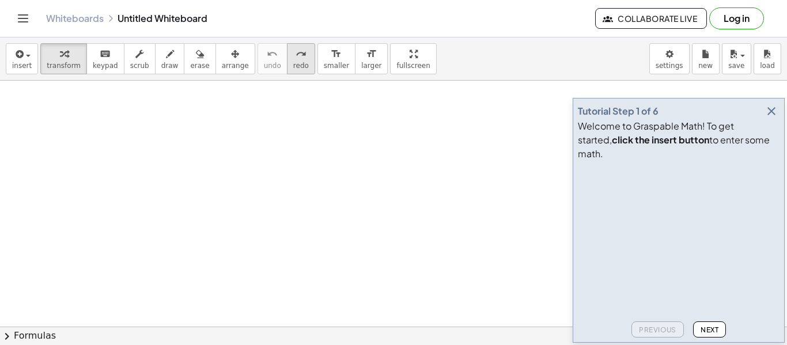
click at [293, 62] on span "redo" at bounding box center [301, 66] width 16 height 8
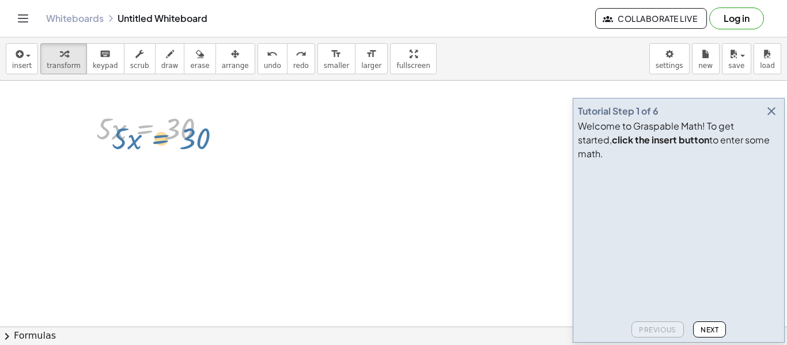
drag, startPoint x: 143, startPoint y: 129, endPoint x: 153, endPoint y: 137, distance: 12.7
click at [153, 137] on div at bounding box center [155, 127] width 130 height 39
click at [186, 130] on div at bounding box center [155, 127] width 130 height 39
click at [198, 125] on div at bounding box center [155, 127] width 130 height 39
drag, startPoint x: 194, startPoint y: 126, endPoint x: 151, endPoint y: 134, distance: 44.1
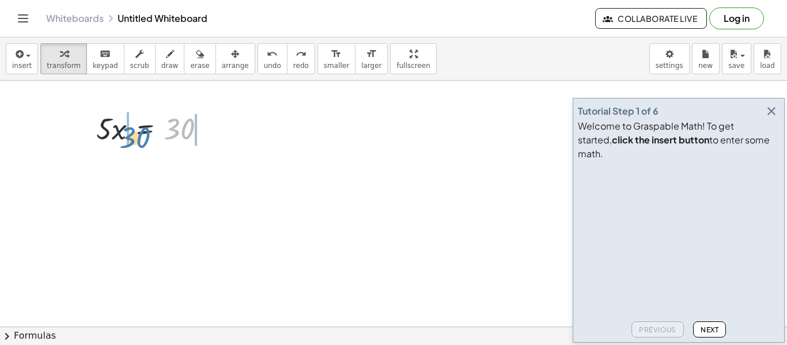
click at [151, 134] on div at bounding box center [155, 127] width 130 height 39
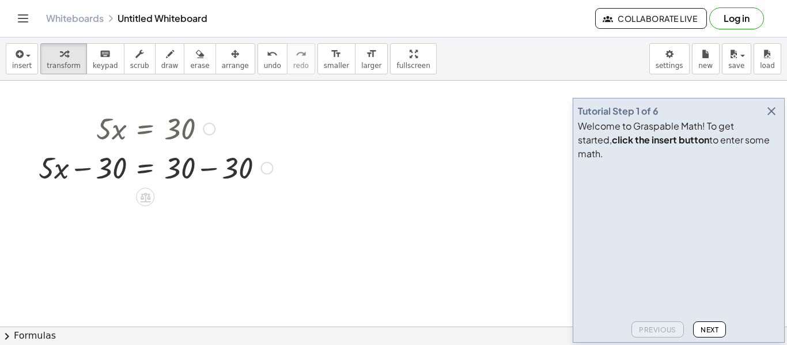
click at [81, 167] on div at bounding box center [156, 167] width 246 height 39
drag, startPoint x: 59, startPoint y: 169, endPoint x: 255, endPoint y: 170, distance: 196.6
click at [255, 170] on div at bounding box center [156, 167] width 246 height 39
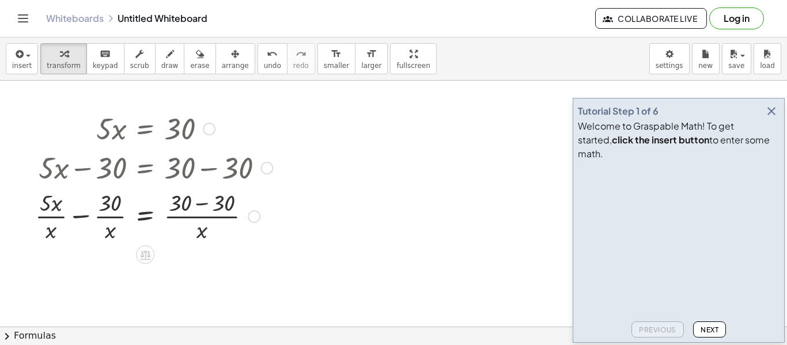
click at [213, 205] on div at bounding box center [153, 216] width 249 height 58
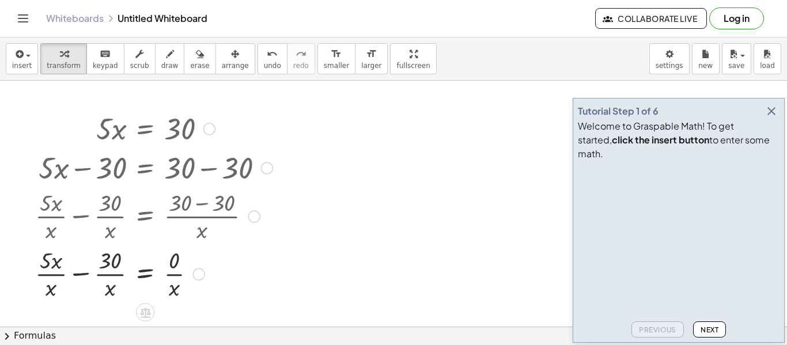
click at [92, 281] on div at bounding box center [153, 273] width 249 height 58
click at [86, 277] on div at bounding box center [153, 273] width 249 height 58
click at [103, 254] on div at bounding box center [153, 273] width 249 height 58
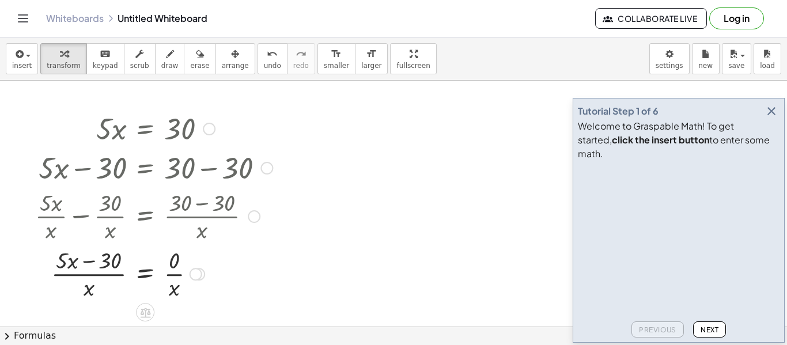
click at [103, 254] on div at bounding box center [153, 273] width 249 height 58
click at [267, 58] on icon "undo" at bounding box center [272, 54] width 11 height 14
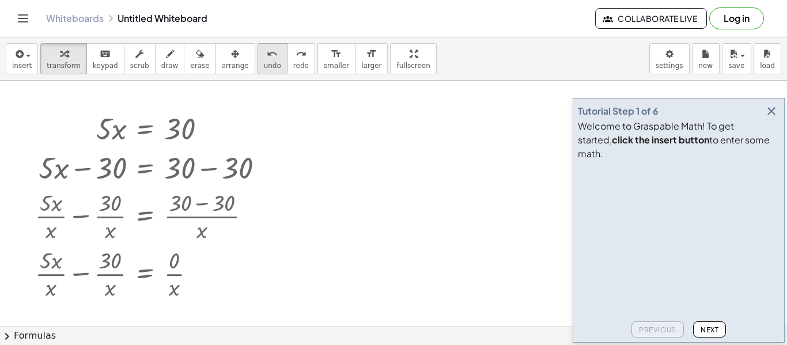
click at [267, 58] on icon "undo" at bounding box center [272, 54] width 11 height 14
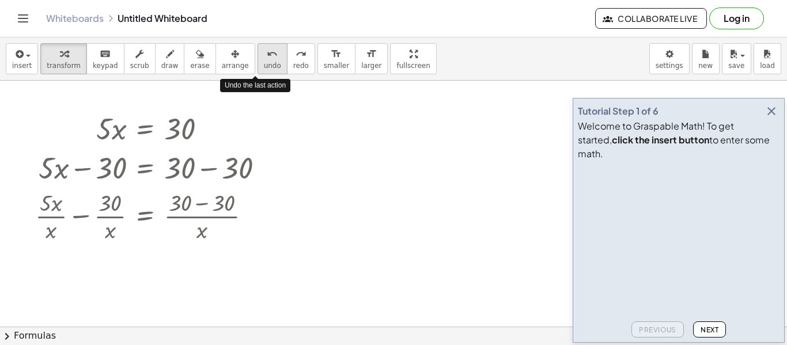
click at [267, 58] on icon "undo" at bounding box center [272, 54] width 11 height 14
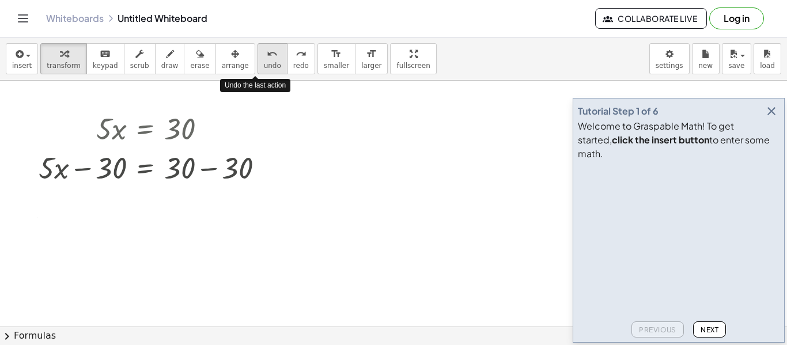
click at [264, 62] on span "undo" at bounding box center [272, 66] width 17 height 8
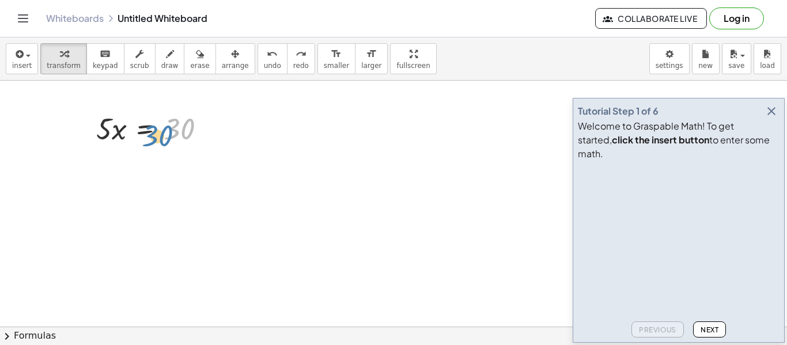
drag, startPoint x: 172, startPoint y: 131, endPoint x: 163, endPoint y: 139, distance: 11.8
click at [163, 139] on div at bounding box center [155, 127] width 130 height 39
drag, startPoint x: 116, startPoint y: 133, endPoint x: 169, endPoint y: 125, distance: 53.6
click at [169, 125] on div at bounding box center [155, 127] width 130 height 39
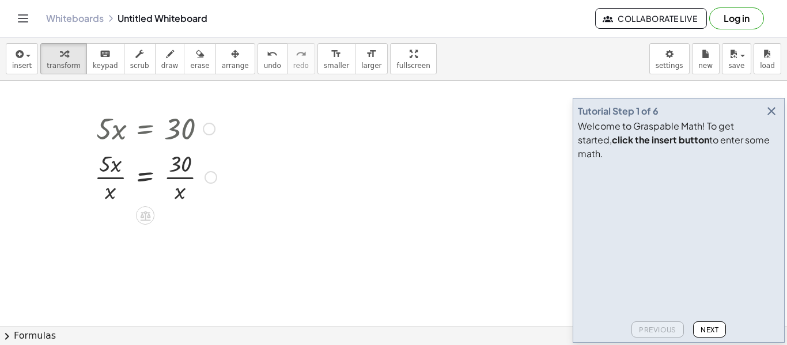
click at [112, 173] on div at bounding box center [156, 177] width 134 height 58
click at [182, 174] on div at bounding box center [156, 177] width 134 height 58
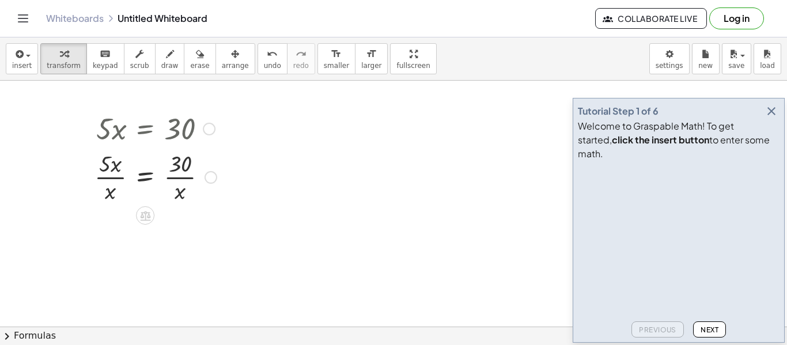
click at [182, 178] on div at bounding box center [156, 177] width 134 height 58
drag, startPoint x: 108, startPoint y: 165, endPoint x: 195, endPoint y: 168, distance: 87.1
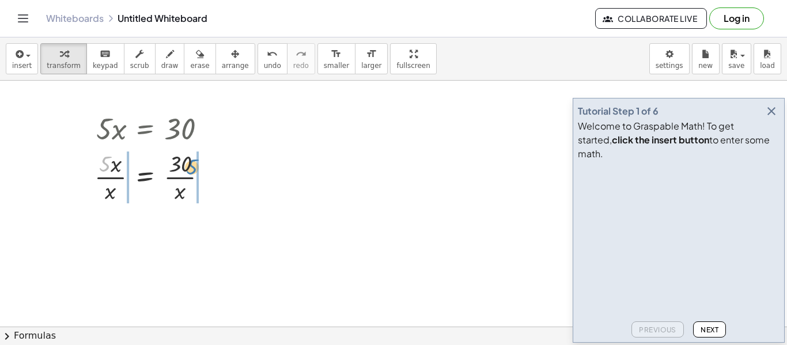
click at [195, 168] on div at bounding box center [156, 177] width 134 height 58
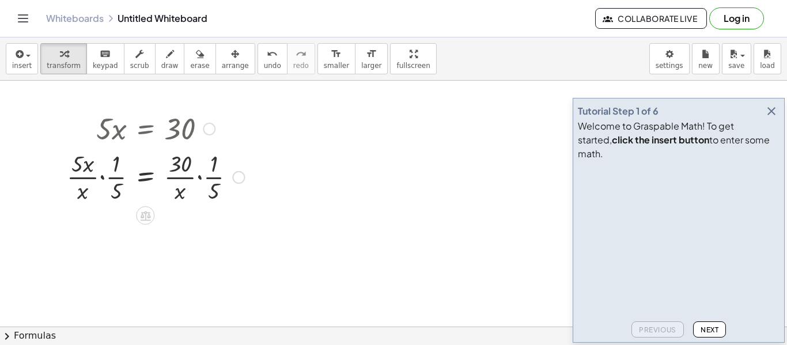
click at [198, 183] on div at bounding box center [155, 177] width 189 height 58
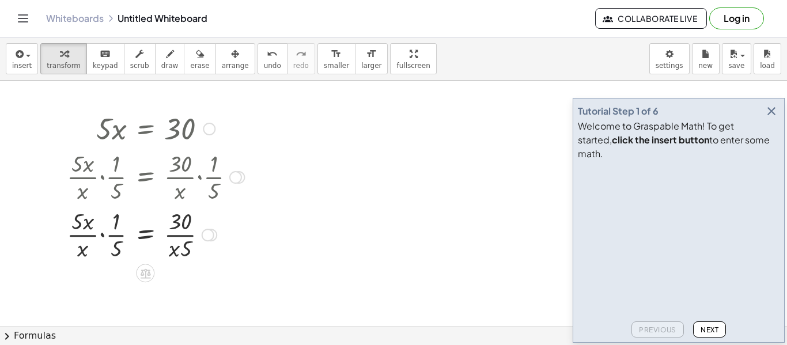
click at [103, 239] on div at bounding box center [155, 234] width 189 height 58
click at [107, 240] on div at bounding box center [155, 234] width 189 height 58
drag, startPoint x: 112, startPoint y: 253, endPoint x: 110, endPoint y: 247, distance: 6.6
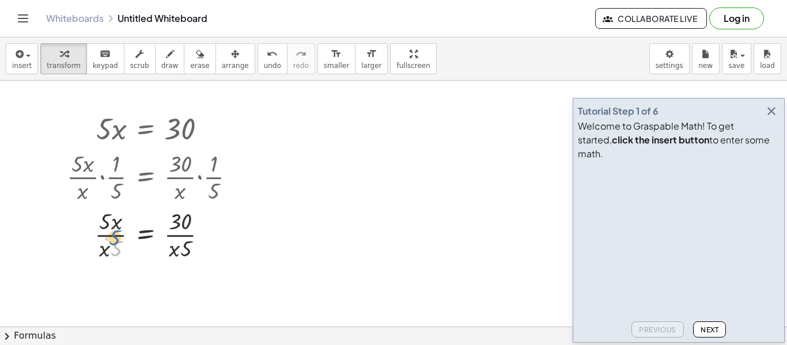
click at [110, 247] on div at bounding box center [155, 234] width 189 height 58
drag, startPoint x: 106, startPoint y: 249, endPoint x: 176, endPoint y: 243, distance: 70.0
click at [176, 243] on div at bounding box center [155, 234] width 189 height 58
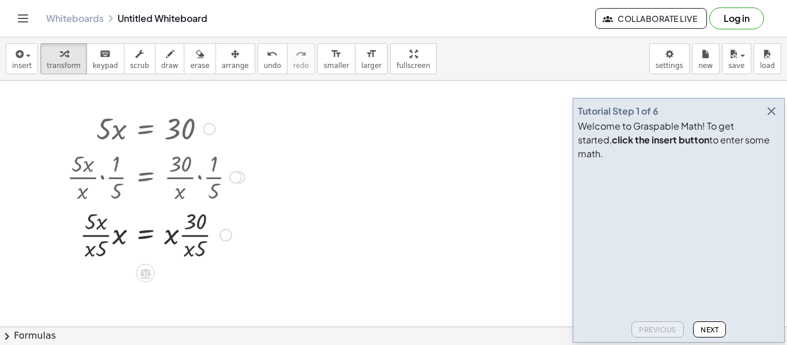
click at [201, 241] on div at bounding box center [155, 234] width 189 height 58
click at [184, 239] on div at bounding box center [155, 234] width 189 height 58
click at [176, 237] on div at bounding box center [155, 234] width 189 height 58
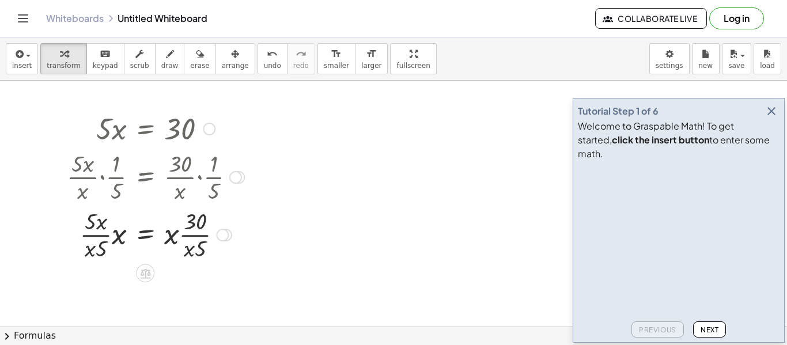
click at [176, 237] on div at bounding box center [155, 234] width 189 height 58
click at [173, 237] on div at bounding box center [155, 234] width 189 height 58
click at [122, 237] on div at bounding box center [155, 234] width 189 height 58
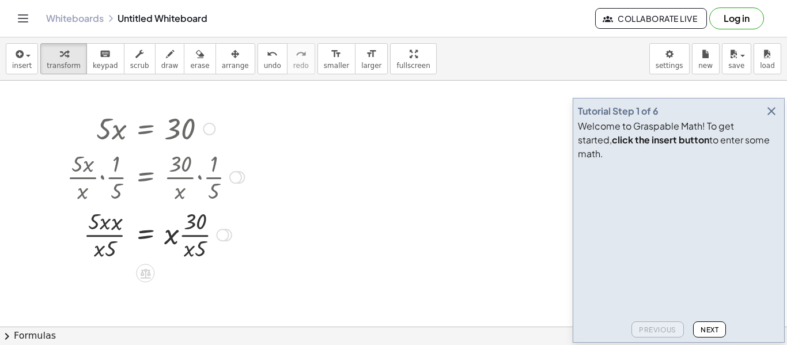
click at [113, 237] on div at bounding box center [155, 234] width 189 height 58
click at [107, 225] on div at bounding box center [155, 234] width 189 height 58
click at [105, 230] on div at bounding box center [155, 234] width 189 height 58
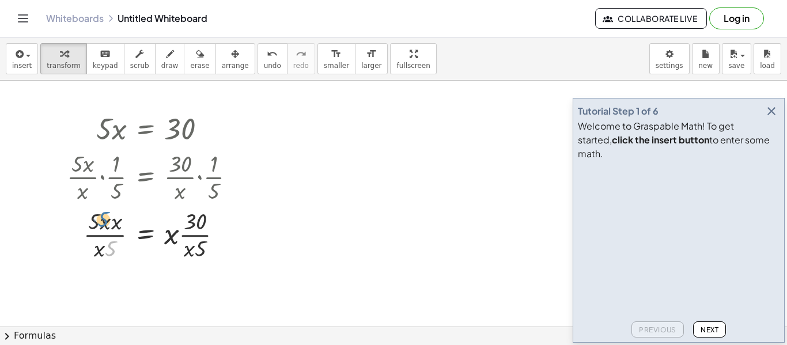
drag, startPoint x: 112, startPoint y: 250, endPoint x: 106, endPoint y: 221, distance: 29.5
click at [106, 221] on div at bounding box center [155, 234] width 189 height 58
drag, startPoint x: 107, startPoint y: 221, endPoint x: 119, endPoint y: 251, distance: 31.8
click at [119, 251] on div at bounding box center [155, 234] width 189 height 58
drag, startPoint x: 197, startPoint y: 222, endPoint x: 106, endPoint y: 233, distance: 91.7
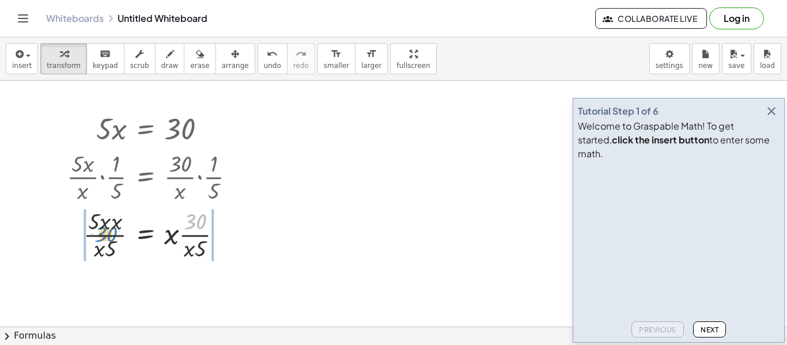
click at [106, 233] on div at bounding box center [155, 234] width 189 height 58
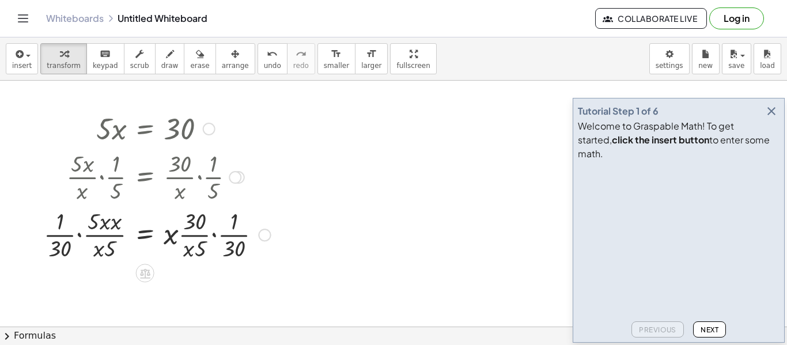
click at [218, 237] on div at bounding box center [157, 234] width 238 height 58
click at [84, 236] on div at bounding box center [151, 234] width 227 height 58
click at [79, 236] on div at bounding box center [151, 234] width 227 height 58
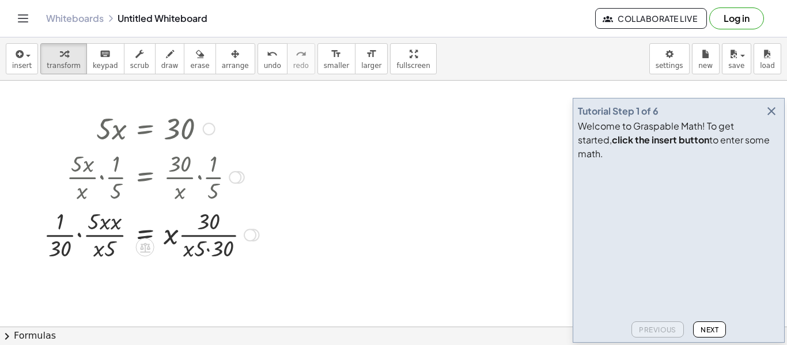
click at [79, 236] on div at bounding box center [151, 234] width 227 height 58
click at [96, 238] on div at bounding box center [163, 234] width 204 height 58
click at [264, 65] on span "undo" at bounding box center [272, 66] width 17 height 8
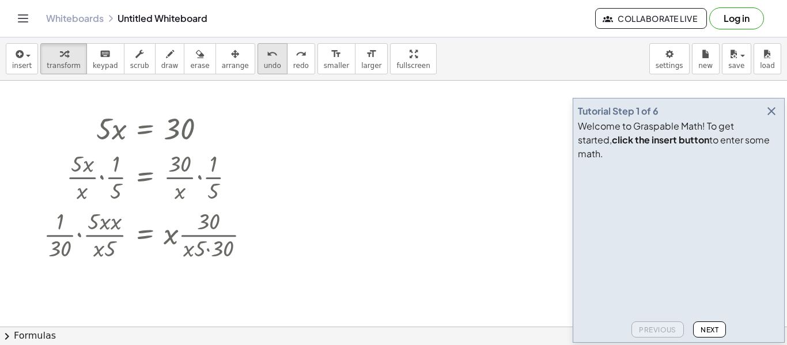
click at [264, 65] on span "undo" at bounding box center [272, 66] width 17 height 8
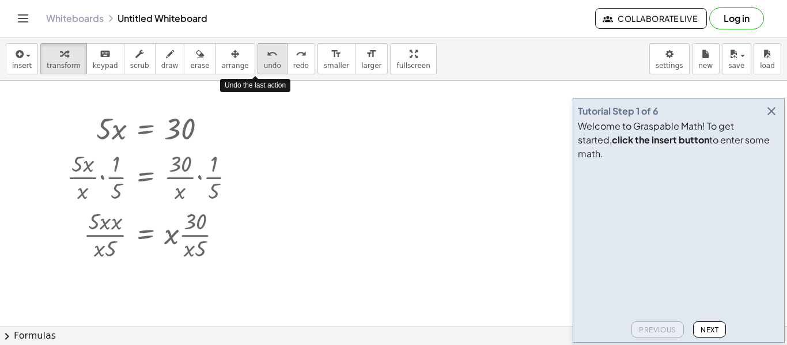
click at [264, 65] on span "undo" at bounding box center [272, 66] width 17 height 8
click at [264, 63] on span "undo" at bounding box center [272, 66] width 17 height 8
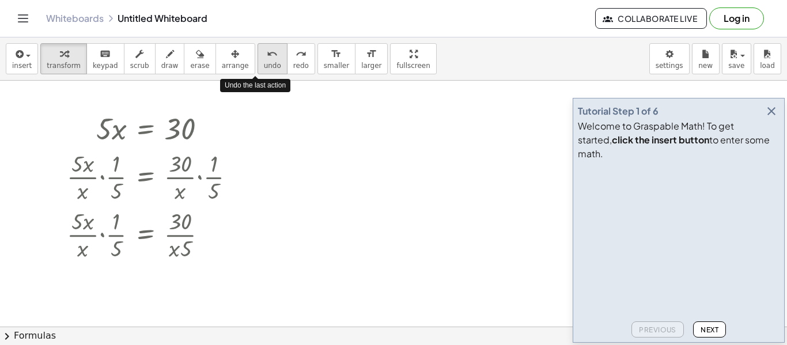
click at [264, 63] on span "undo" at bounding box center [272, 66] width 17 height 8
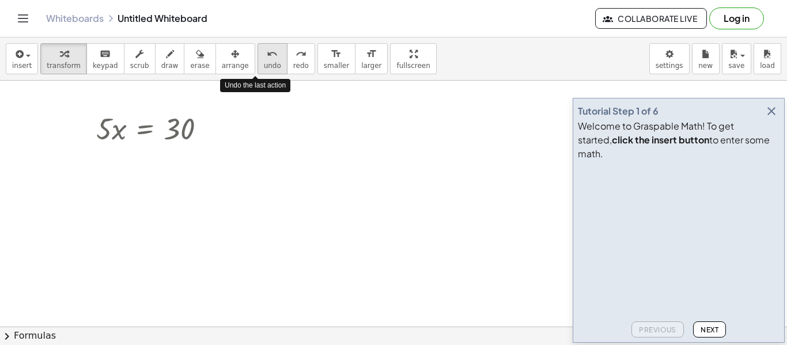
click at [264, 63] on span "undo" at bounding box center [272, 66] width 17 height 8
click at [293, 64] on span "redo" at bounding box center [301, 66] width 16 height 8
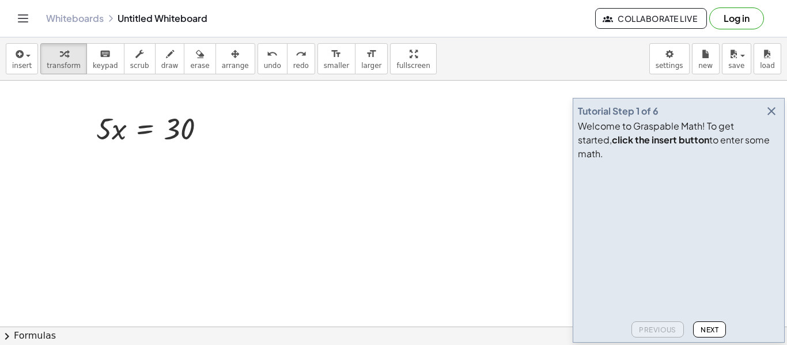
click at [47, 335] on button "chevron_right Formulas" at bounding box center [393, 336] width 787 height 18
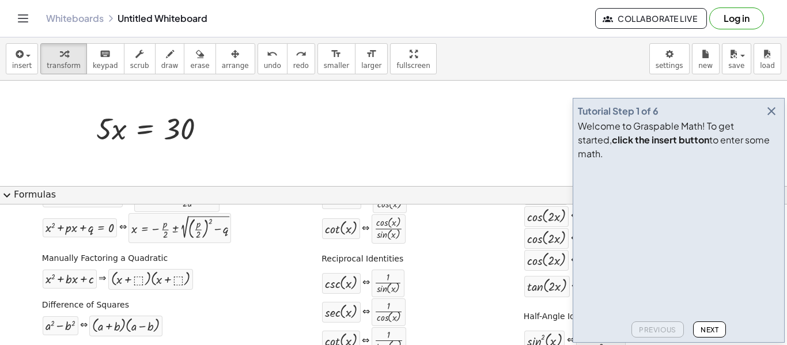
scroll to position [58, 0]
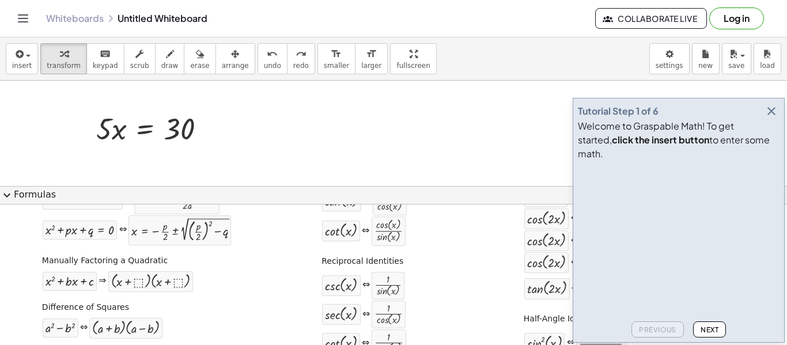
click at [1, 188] on span "expand_more" at bounding box center [7, 195] width 14 height 14
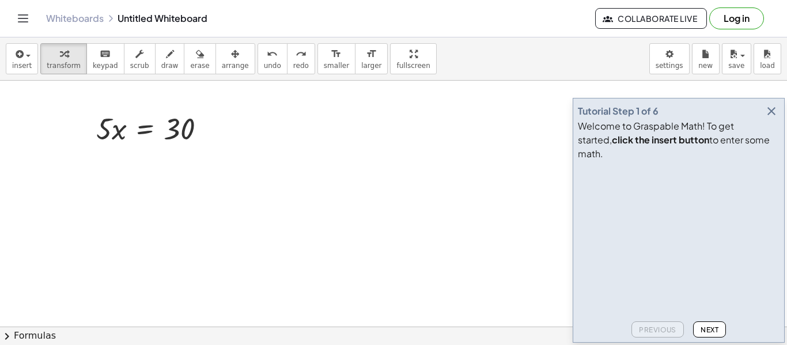
click at [771, 118] on icon "button" at bounding box center [772, 111] width 14 height 14
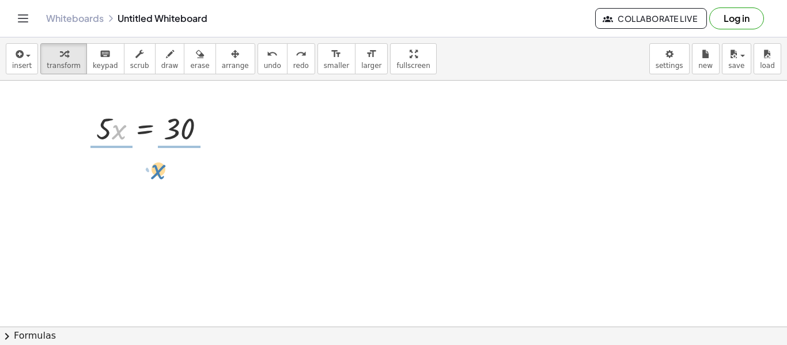
drag, startPoint x: 112, startPoint y: 134, endPoint x: 150, endPoint y: 173, distance: 54.6
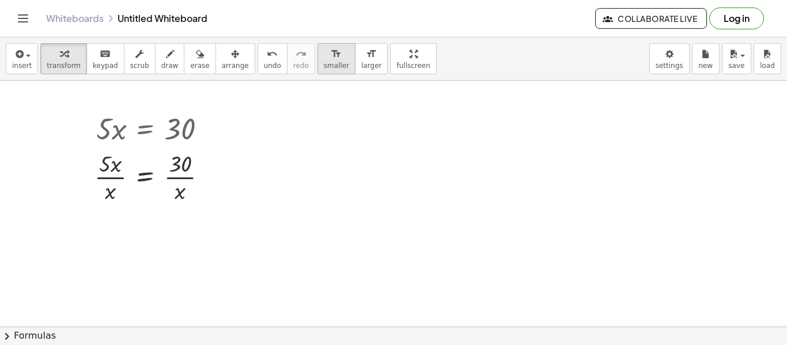
click at [324, 50] on div "format_size" at bounding box center [336, 54] width 25 height 14
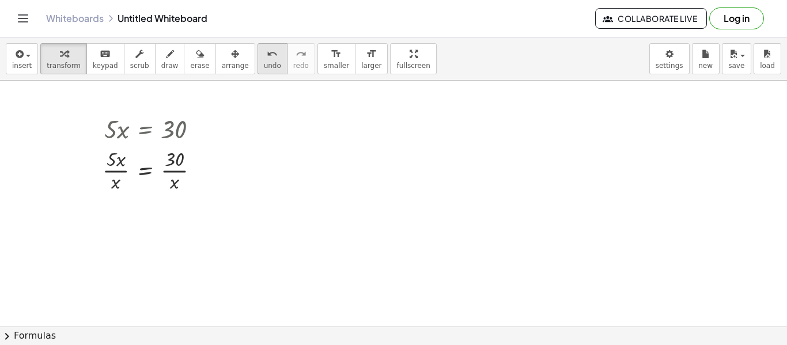
click at [264, 56] on div "undo" at bounding box center [272, 54] width 17 height 14
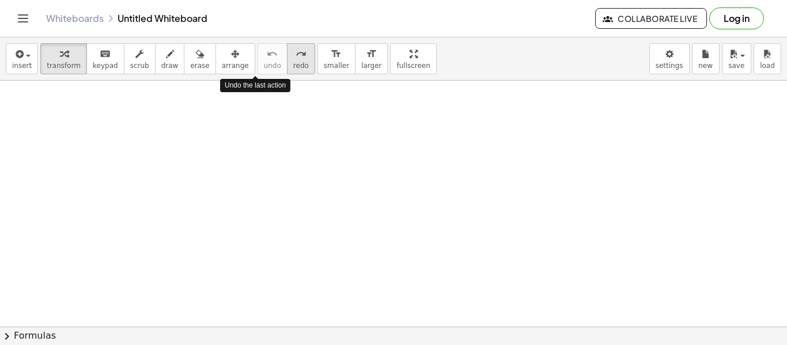
click at [293, 57] on div "redo" at bounding box center [301, 54] width 16 height 14
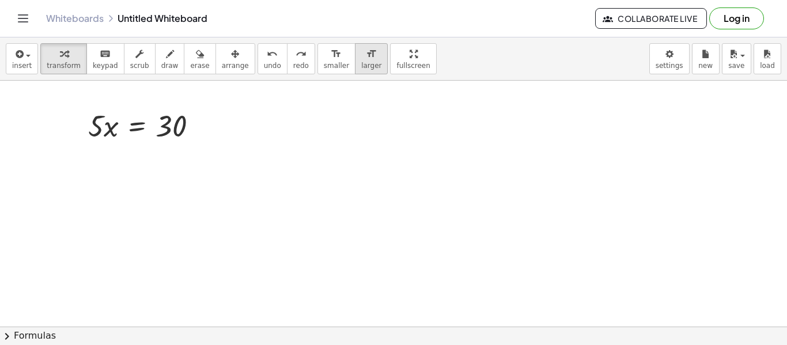
click at [355, 60] on button "format_size larger" at bounding box center [371, 58] width 33 height 31
click at [205, 126] on div at bounding box center [201, 126] width 13 height 13
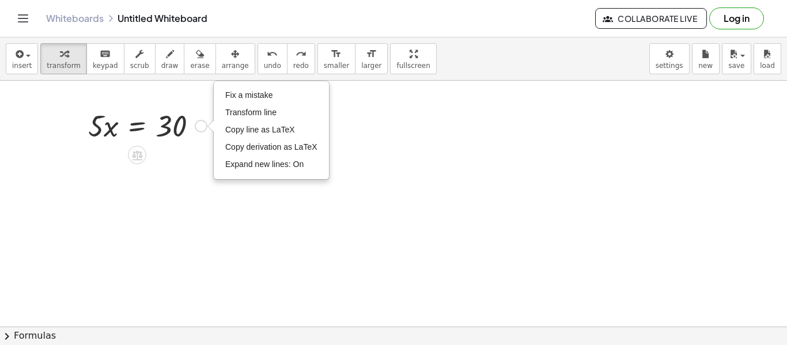
click at [202, 135] on div at bounding box center [147, 124] width 130 height 39
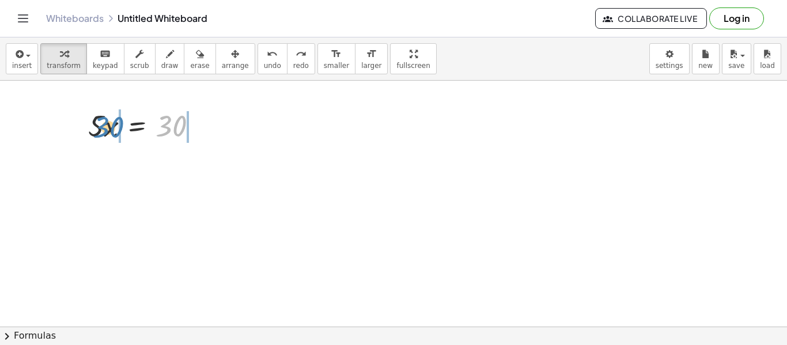
drag, startPoint x: 168, startPoint y: 133, endPoint x: 104, endPoint y: 133, distance: 64.6
click at [104, 133] on div at bounding box center [147, 124] width 130 height 39
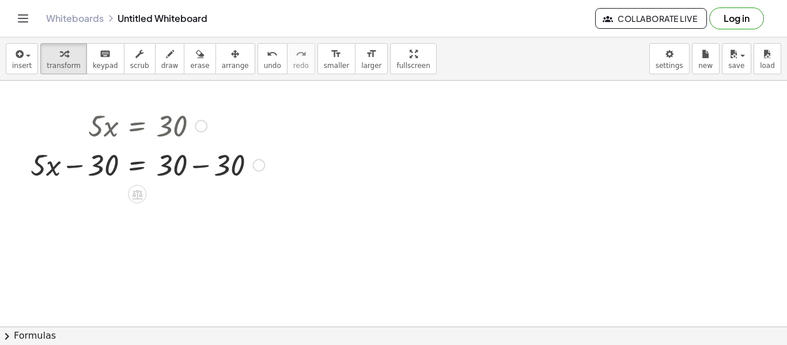
click at [202, 164] on div at bounding box center [148, 164] width 246 height 39
click at [202, 164] on div at bounding box center [119, 164] width 188 height 39
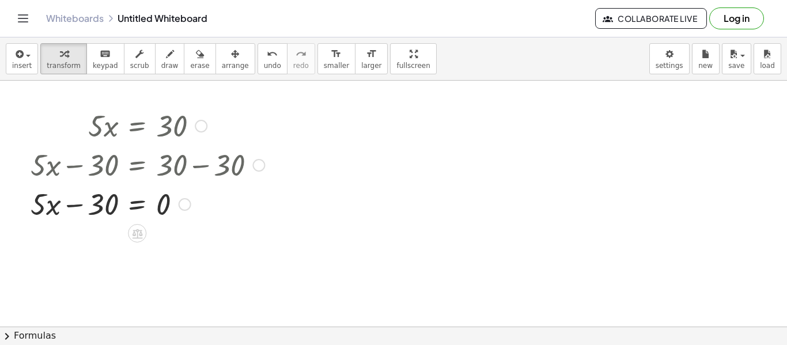
click at [84, 207] on div at bounding box center [148, 203] width 246 height 39
drag, startPoint x: 51, startPoint y: 205, endPoint x: 112, endPoint y: 200, distance: 61.3
click at [112, 200] on div at bounding box center [148, 203] width 246 height 39
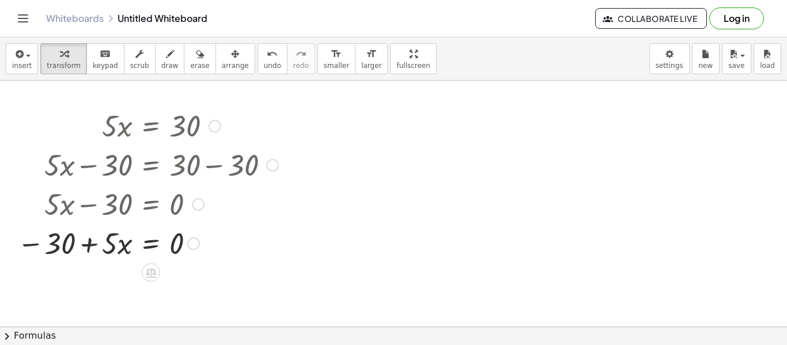
click at [93, 211] on div at bounding box center [148, 203] width 273 height 39
click at [93, 244] on div at bounding box center [148, 242] width 273 height 39
drag, startPoint x: 124, startPoint y: 240, endPoint x: 113, endPoint y: 242, distance: 11.0
click at [113, 242] on div at bounding box center [148, 242] width 273 height 39
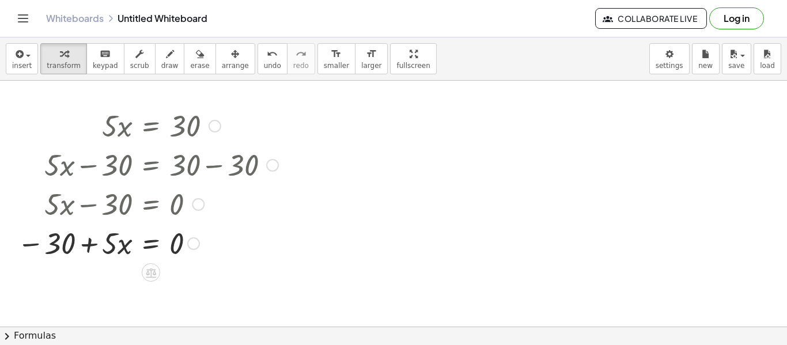
click at [85, 240] on div at bounding box center [148, 242] width 273 height 39
drag, startPoint x: 66, startPoint y: 236, endPoint x: 123, endPoint y: 241, distance: 57.3
click at [123, 241] on div at bounding box center [148, 242] width 273 height 39
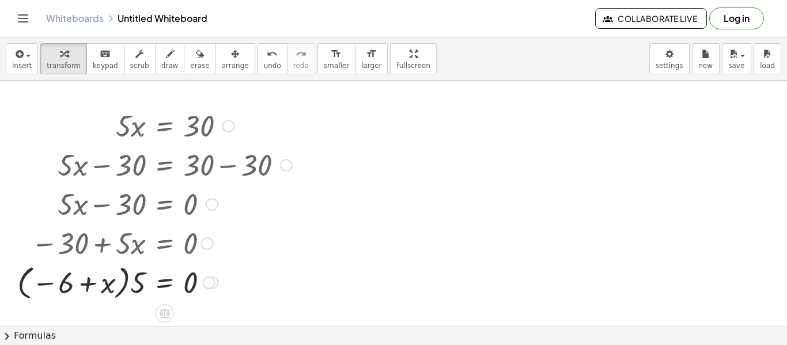
click at [92, 276] on div at bounding box center [155, 282] width 286 height 42
click at [114, 280] on div at bounding box center [155, 282] width 286 height 42
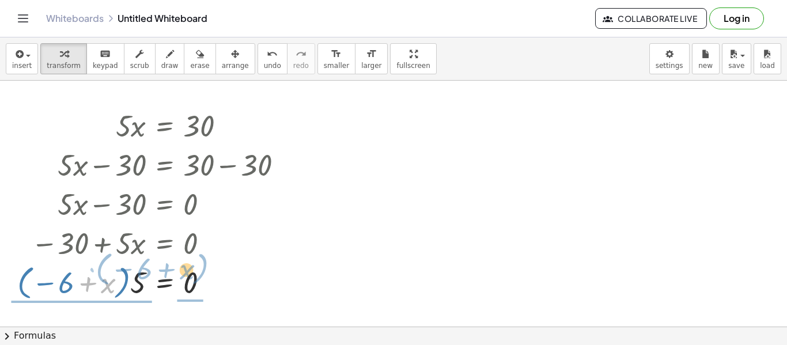
drag, startPoint x: 114, startPoint y: 280, endPoint x: 206, endPoint y: 277, distance: 92.3
click at [206, 277] on div at bounding box center [155, 282] width 286 height 42
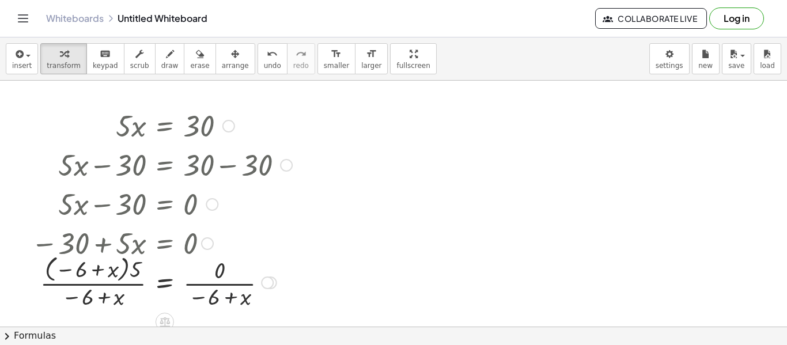
click at [222, 292] on div at bounding box center [161, 282] width 273 height 60
click at [227, 247] on div at bounding box center [161, 242] width 273 height 39
click at [213, 300] on div at bounding box center [161, 282] width 273 height 60
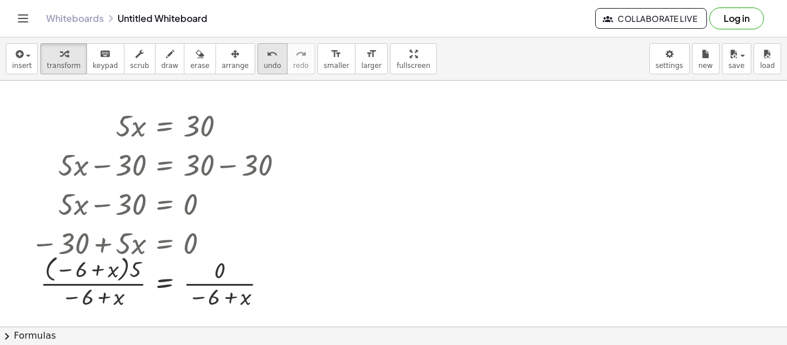
click at [264, 65] on button "undo undo" at bounding box center [273, 58] width 30 height 31
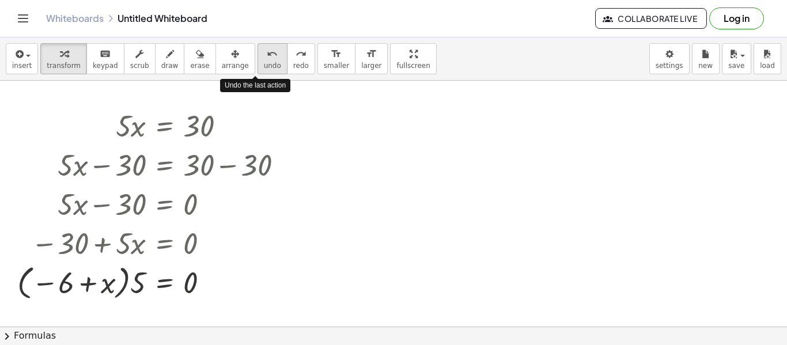
click at [264, 65] on button "undo undo" at bounding box center [273, 58] width 30 height 31
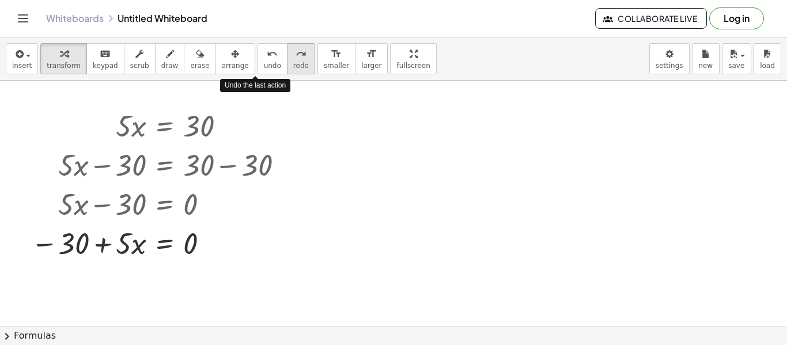
click at [293, 67] on button "redo redo" at bounding box center [301, 58] width 28 height 31
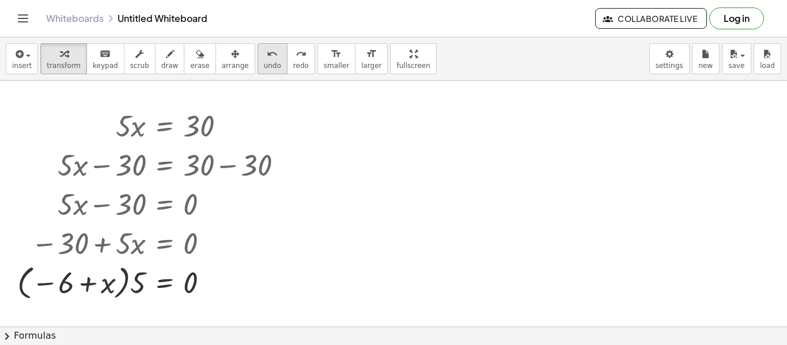
click at [267, 55] on icon "undo" at bounding box center [272, 54] width 11 height 14
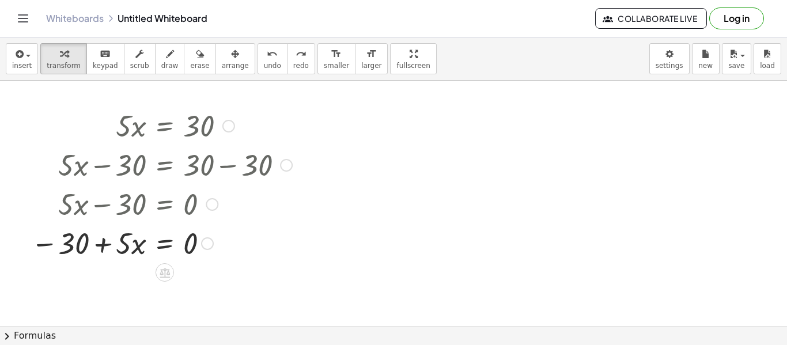
click at [156, 193] on div at bounding box center [161, 203] width 273 height 39
click at [104, 240] on div at bounding box center [161, 242] width 273 height 39
click at [267, 52] on icon "undo" at bounding box center [272, 54] width 11 height 14
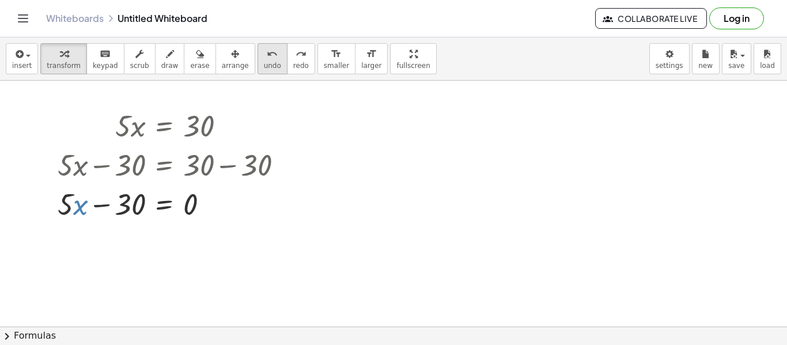
click at [267, 52] on icon "undo" at bounding box center [272, 54] width 11 height 14
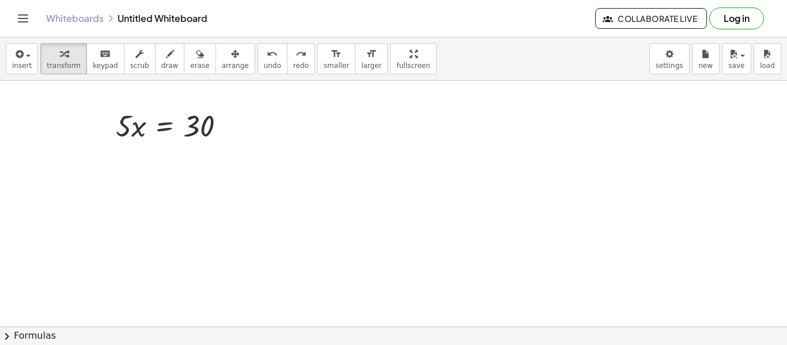
click at [210, 123] on div at bounding box center [175, 124] width 130 height 39
drag, startPoint x: 134, startPoint y: 127, endPoint x: 204, endPoint y: 123, distance: 69.8
click at [204, 123] on div at bounding box center [175, 124] width 130 height 39
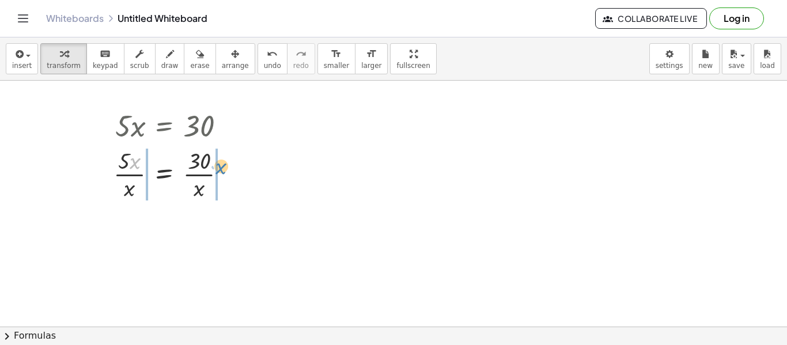
drag, startPoint x: 134, startPoint y: 156, endPoint x: 220, endPoint y: 159, distance: 85.4
click at [220, 159] on div at bounding box center [175, 174] width 134 height 58
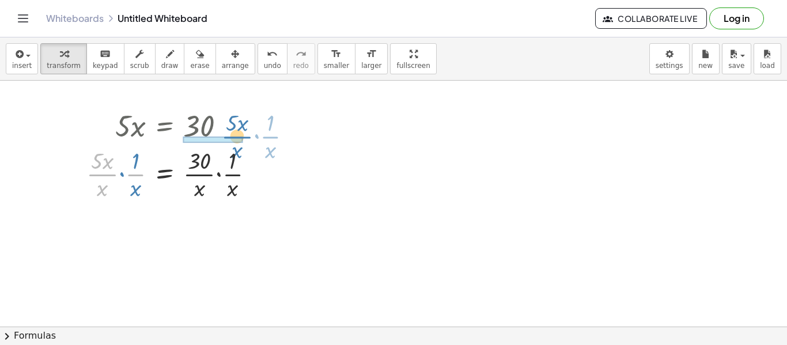
drag, startPoint x: 102, startPoint y: 175, endPoint x: 236, endPoint y: 137, distance: 139.6
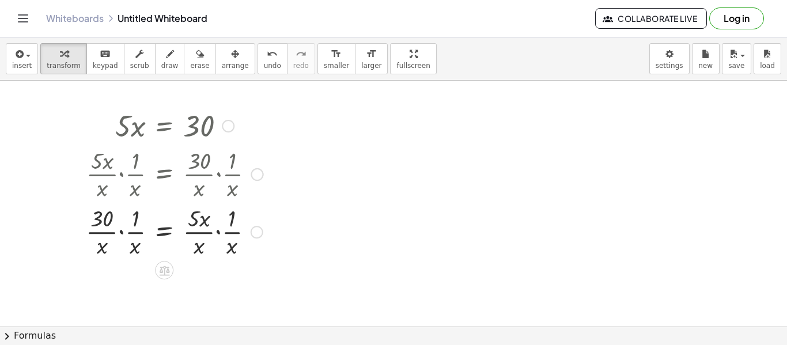
click at [220, 224] on div at bounding box center [174, 231] width 188 height 58
click at [120, 233] on div at bounding box center [174, 231] width 188 height 58
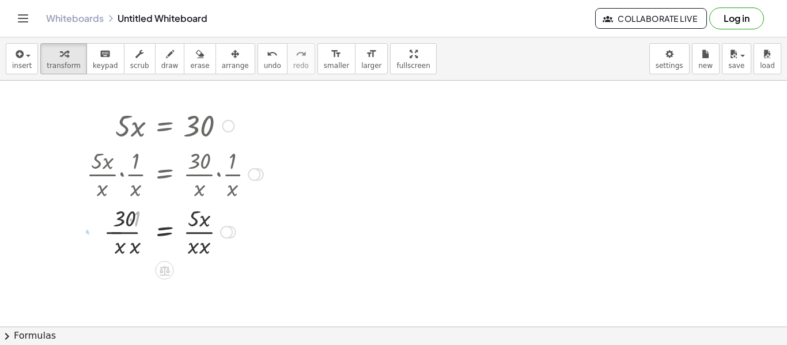
click at [120, 234] on div at bounding box center [175, 231] width 188 height 58
drag, startPoint x: 130, startPoint y: 232, endPoint x: 194, endPoint y: 224, distance: 63.9
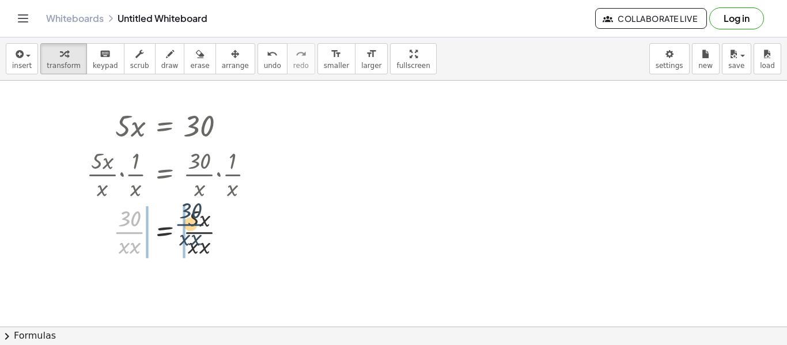
click at [194, 224] on div at bounding box center [175, 231] width 188 height 58
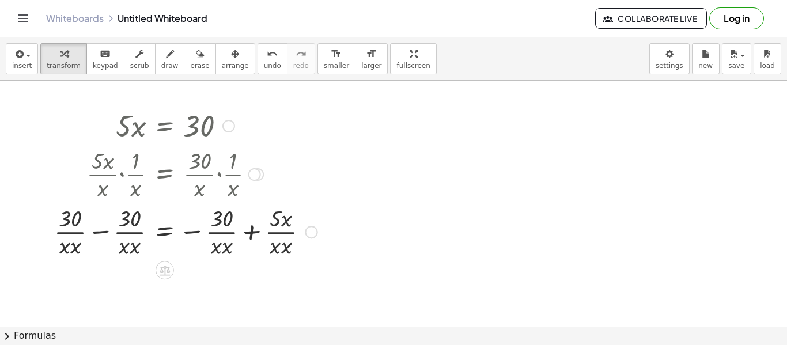
click at [232, 232] on div at bounding box center [185, 231] width 274 height 58
click at [258, 227] on div at bounding box center [185, 231] width 274 height 58
click at [258, 227] on div at bounding box center [176, 231] width 257 height 58
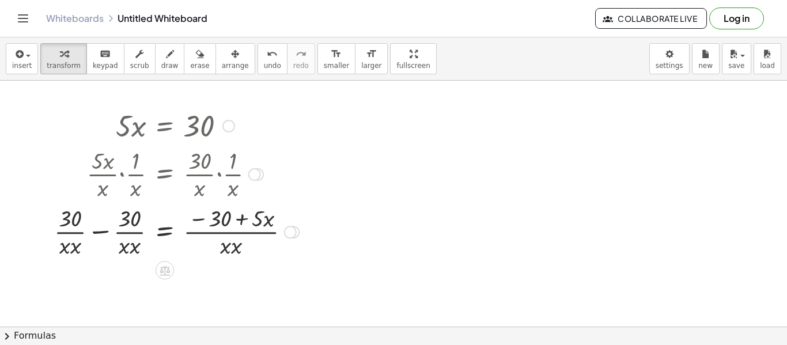
click at [101, 236] on div at bounding box center [176, 231] width 257 height 58
click at [101, 236] on div at bounding box center [193, 231] width 224 height 58
click at [243, 212] on div at bounding box center [193, 231] width 224 height 58
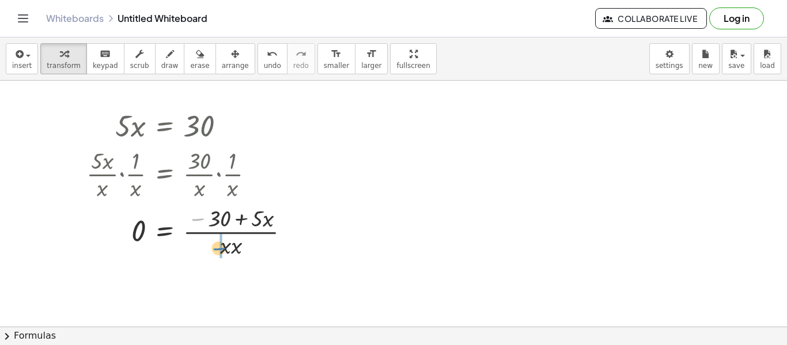
drag, startPoint x: 199, startPoint y: 217, endPoint x: 220, endPoint y: 247, distance: 36.3
click at [220, 221] on div at bounding box center [183, 231] width 204 height 58
click at [235, 240] on div at bounding box center [183, 231] width 204 height 58
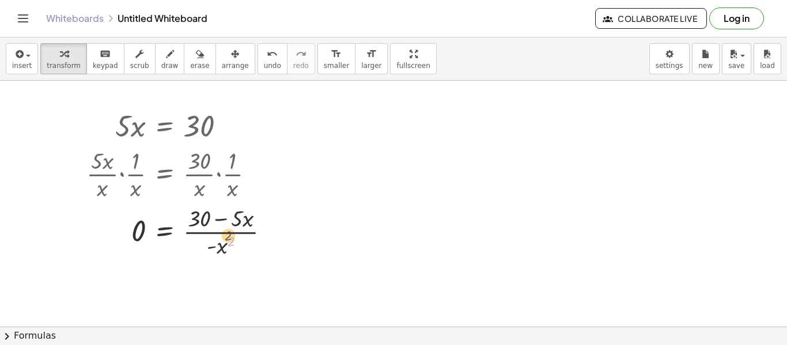
drag, startPoint x: 234, startPoint y: 247, endPoint x: 225, endPoint y: 230, distance: 19.1
click at [225, 230] on div at bounding box center [183, 231] width 204 height 58
click at [229, 241] on div at bounding box center [183, 231] width 204 height 58
click at [224, 244] on div at bounding box center [183, 231] width 204 height 58
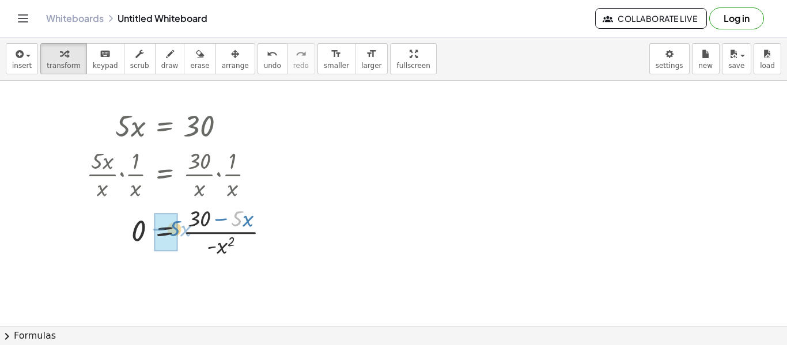
drag, startPoint x: 242, startPoint y: 219, endPoint x: 179, endPoint y: 229, distance: 63.6
click at [179, 229] on div at bounding box center [183, 231] width 204 height 58
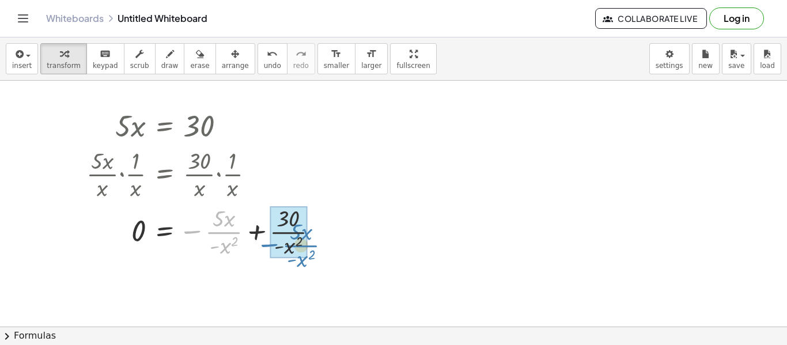
drag, startPoint x: 179, startPoint y: 229, endPoint x: 255, endPoint y: 242, distance: 77.8
click at [255, 242] on div at bounding box center [207, 231] width 252 height 58
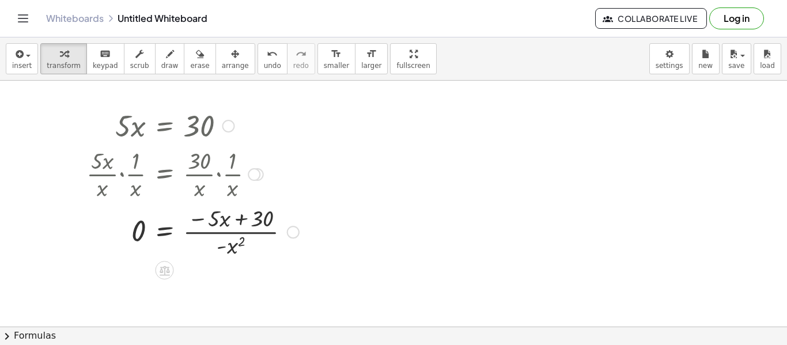
click at [245, 226] on div at bounding box center [193, 231] width 224 height 58
drag, startPoint x: 219, startPoint y: 220, endPoint x: 175, endPoint y: 231, distance: 45.6
click at [258, 232] on div at bounding box center [207, 231] width 252 height 58
click at [258, 232] on div at bounding box center [193, 231] width 224 height 58
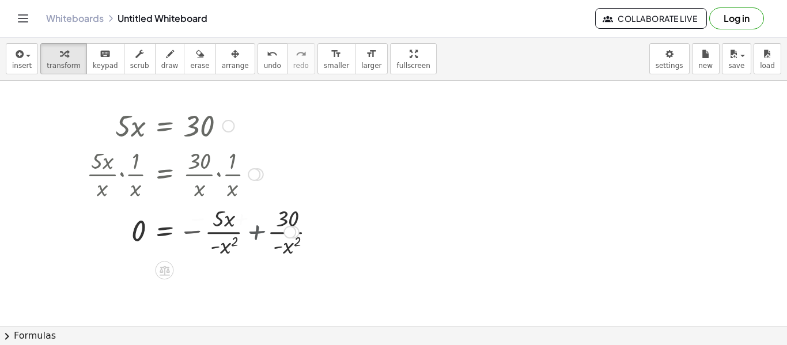
click at [258, 232] on div at bounding box center [193, 231] width 224 height 58
click at [242, 216] on div at bounding box center [193, 231] width 224 height 58
drag, startPoint x: 268, startPoint y: 217, endPoint x: 242, endPoint y: 257, distance: 48.0
click at [242, 257] on div at bounding box center [193, 231] width 224 height 58
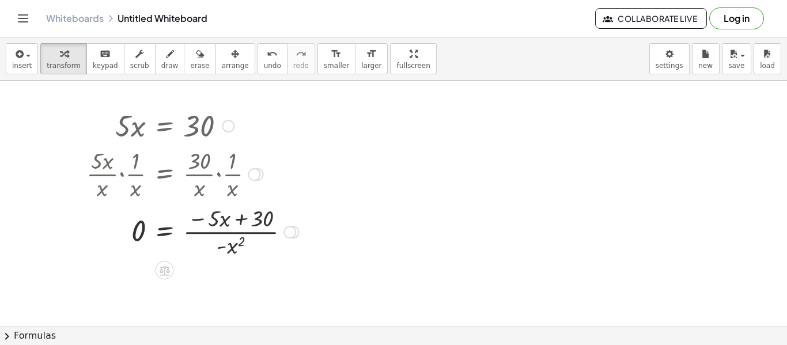
click at [237, 248] on div at bounding box center [193, 231] width 224 height 58
drag, startPoint x: 237, startPoint y: 248, endPoint x: 234, endPoint y: 233, distance: 15.9
click at [234, 233] on div at bounding box center [193, 231] width 224 height 58
click at [251, 234] on div at bounding box center [207, 231] width 252 height 58
click at [251, 234] on div at bounding box center [193, 231] width 224 height 58
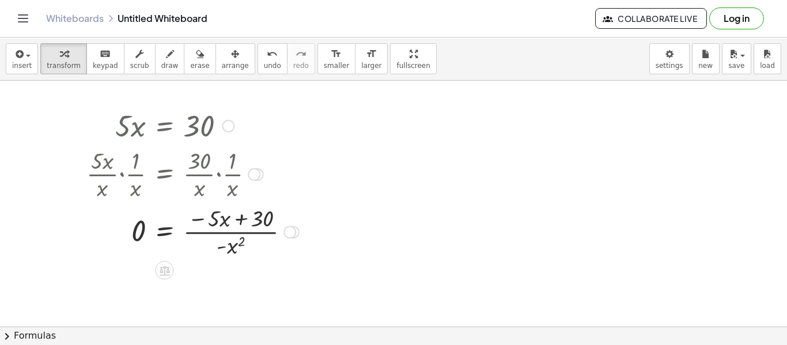
click at [239, 225] on div at bounding box center [193, 231] width 224 height 58
drag, startPoint x: 239, startPoint y: 225, endPoint x: 197, endPoint y: 232, distance: 42.7
click at [197, 232] on div at bounding box center [193, 231] width 224 height 58
click at [241, 223] on div at bounding box center [198, 231] width 235 height 60
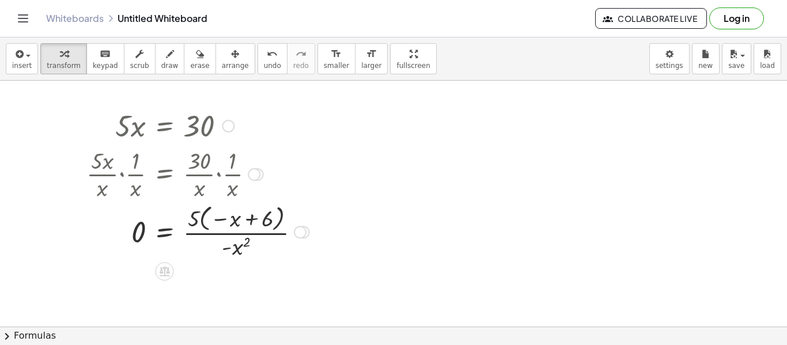
click at [241, 223] on div at bounding box center [198, 231] width 235 height 60
click at [253, 224] on div at bounding box center [198, 231] width 235 height 60
click at [224, 221] on div at bounding box center [198, 231] width 235 height 60
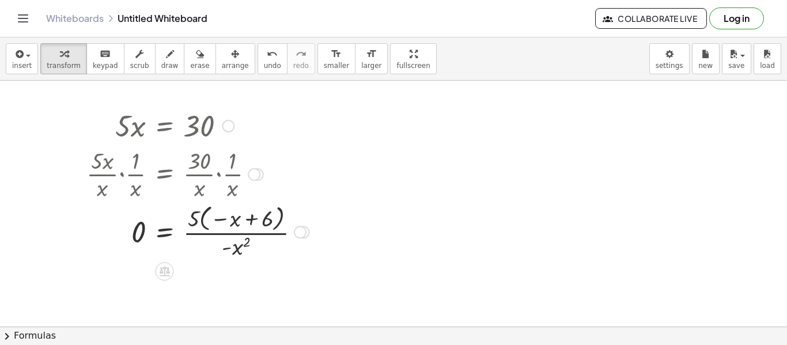
click at [224, 221] on div at bounding box center [198, 231] width 235 height 60
click at [224, 218] on div at bounding box center [198, 231] width 235 height 60
drag, startPoint x: 224, startPoint y: 218, endPoint x: 258, endPoint y: 240, distance: 40.0
click at [258, 240] on div at bounding box center [198, 231] width 235 height 60
